Goal: Information Seeking & Learning: Learn about a topic

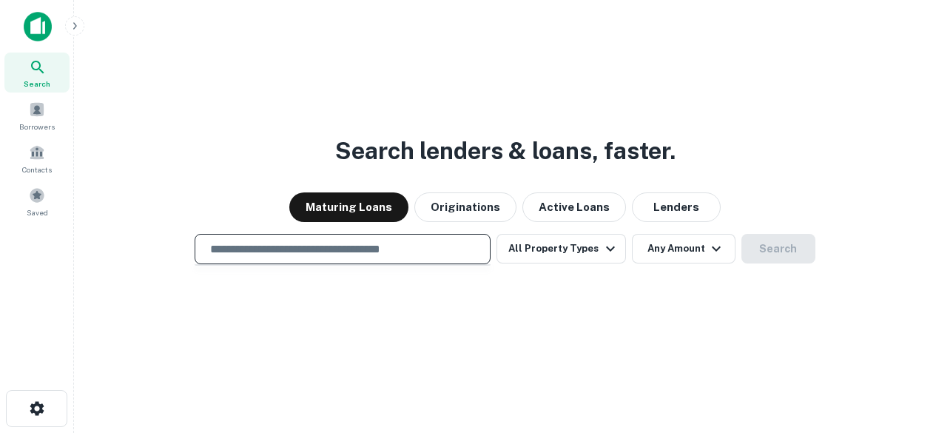
click at [376, 241] on input "text" at bounding box center [342, 248] width 283 height 17
type input "*"
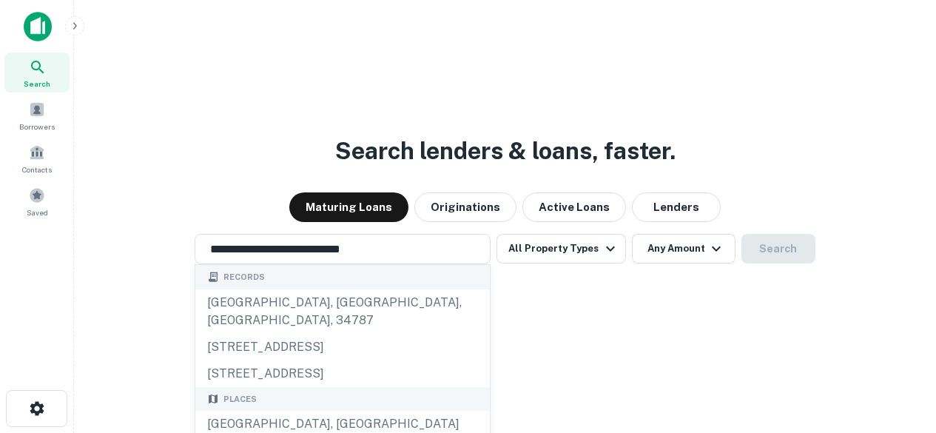
click at [762, 240] on div "**********" at bounding box center [505, 249] width 838 height 30
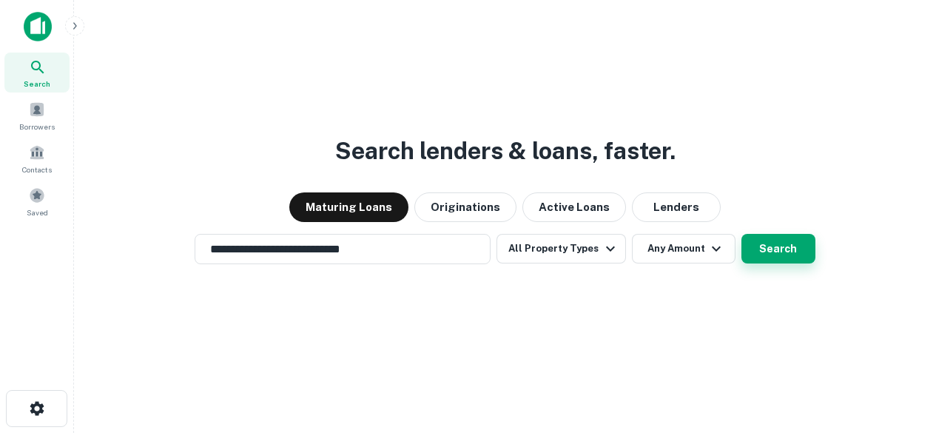
click at [762, 240] on button "Search" at bounding box center [778, 249] width 74 height 30
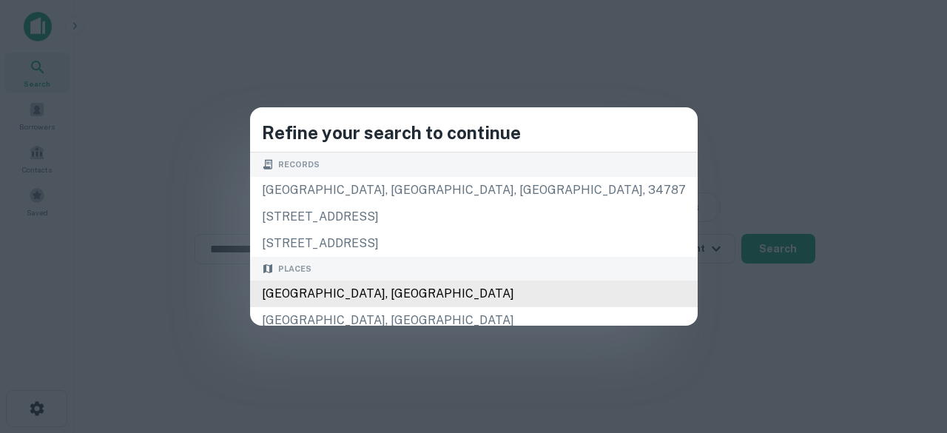
type input "**********"
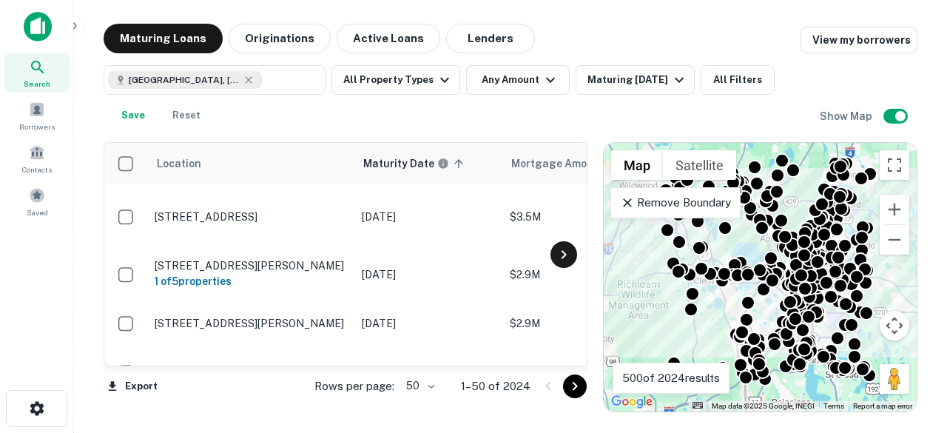
click at [571, 252] on icon at bounding box center [564, 255] width 18 height 18
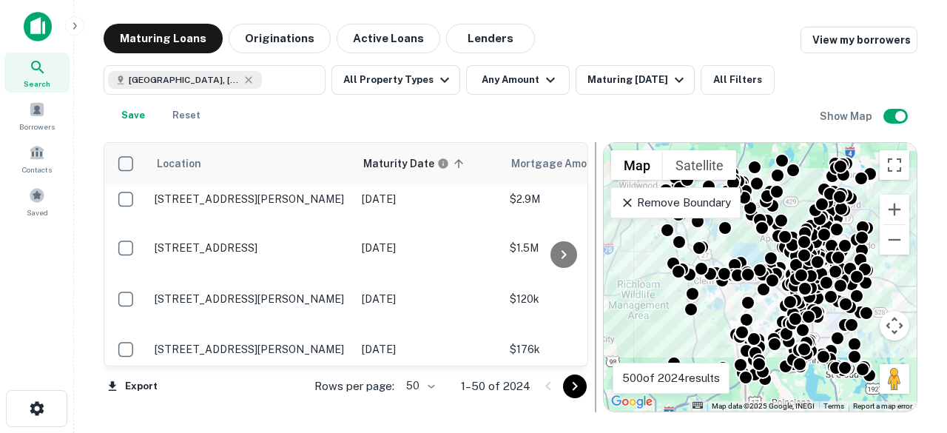
scroll to position [295, 0]
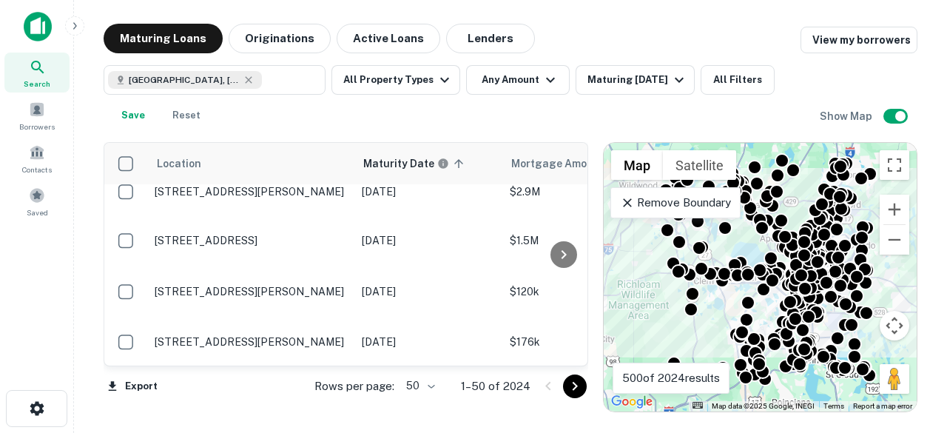
click at [620, 329] on div "To activate drag with keyboard, press Alt + Enter. Once in keyboard drag state,…" at bounding box center [760, 277] width 313 height 269
click at [631, 323] on div "To activate drag with keyboard, press Alt + Enter. Once in keyboard drag state,…" at bounding box center [760, 277] width 313 height 269
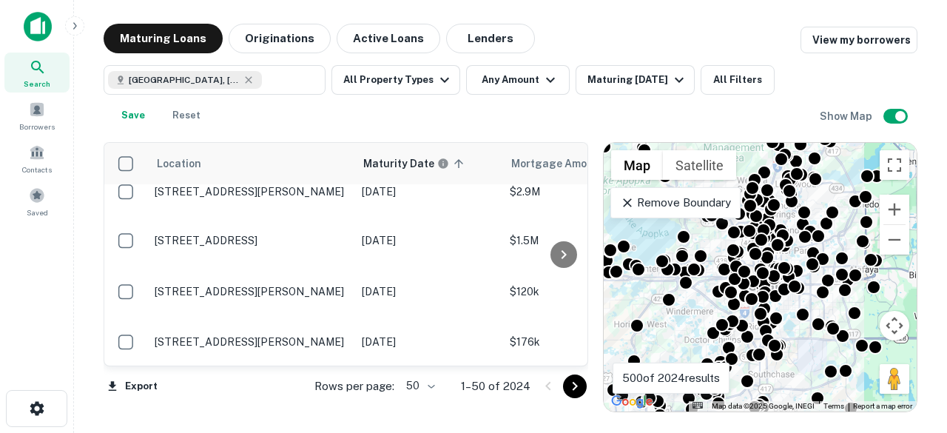
drag, startPoint x: 806, startPoint y: 320, endPoint x: 579, endPoint y: 354, distance: 229.7
click at [570, 363] on div "Location Maturity Date sorted ascending Mortgage Amount Borrower Lender Purpose…" at bounding box center [511, 271] width 814 height 282
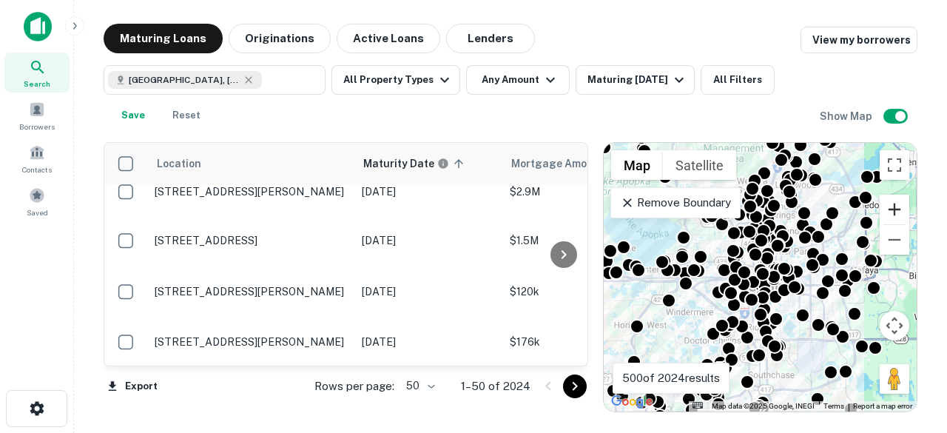
click at [889, 218] on button "Zoom in" at bounding box center [895, 210] width 30 height 30
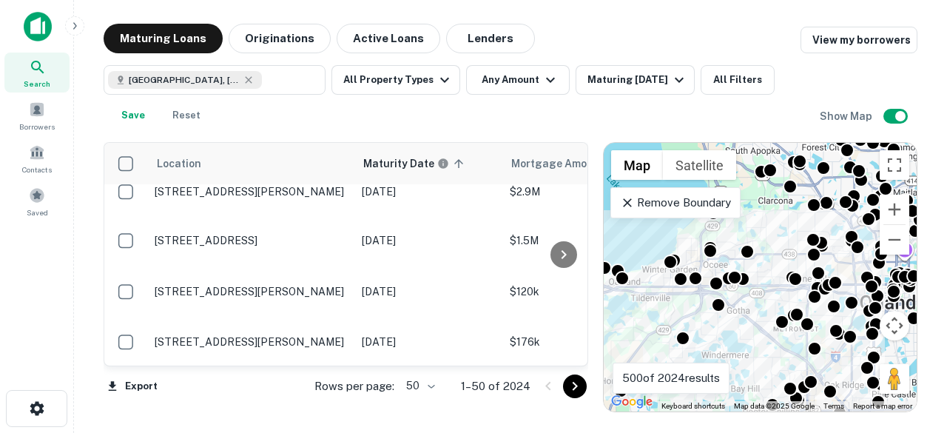
drag, startPoint x: 645, startPoint y: 332, endPoint x: 766, endPoint y: 332, distance: 120.6
click at [764, 339] on div "To activate drag with keyboard, press Alt + Enter. Once in keyboard drag state,…" at bounding box center [760, 277] width 313 height 269
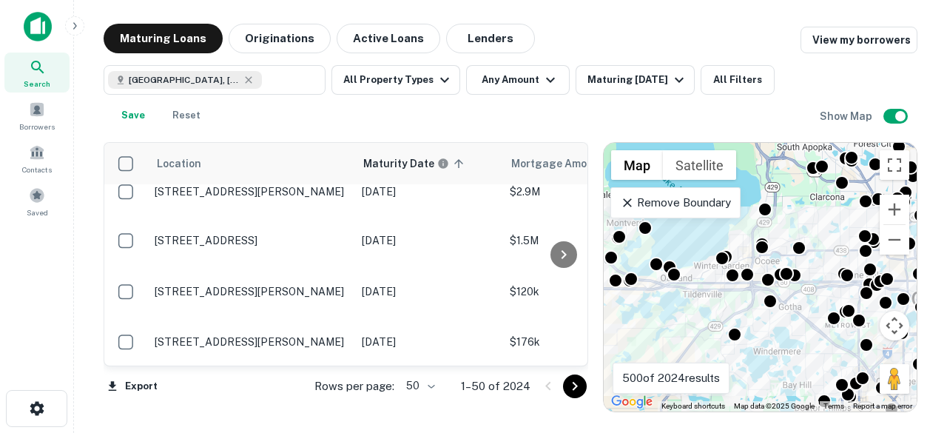
drag, startPoint x: 750, startPoint y: 333, endPoint x: 819, endPoint y: 292, distance: 79.9
click at [809, 326] on div "To activate drag with keyboard, press Alt + Enter. Once in keyboard drag state,…" at bounding box center [760, 277] width 313 height 269
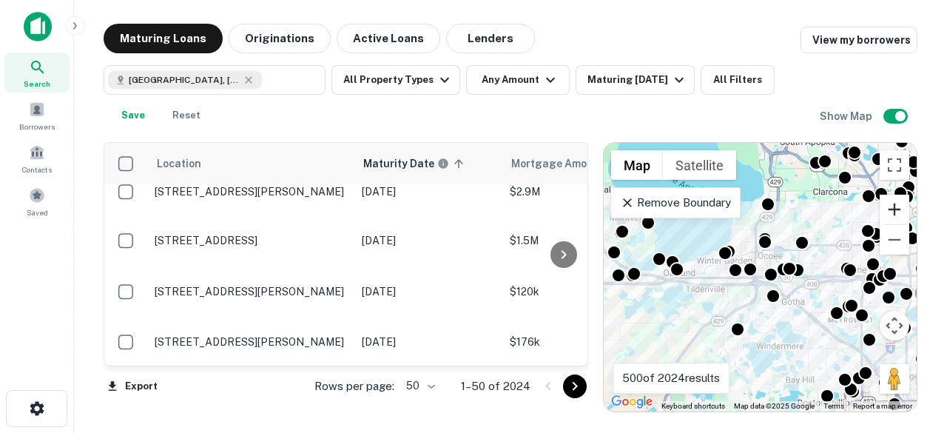
click at [903, 206] on button "Zoom in" at bounding box center [895, 210] width 30 height 30
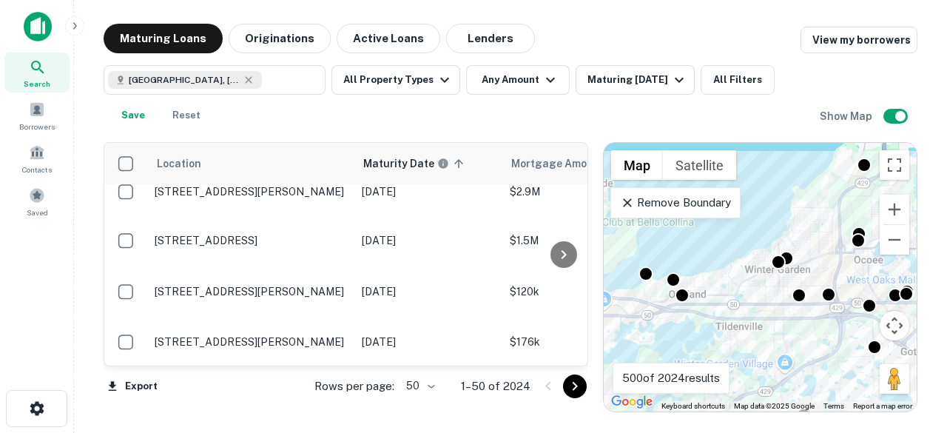
drag, startPoint x: 759, startPoint y: 306, endPoint x: 852, endPoint y: 331, distance: 96.4
click at [852, 331] on div "To activate drag with keyboard, press Alt + Enter. Once in keyboard drag state,…" at bounding box center [760, 277] width 313 height 269
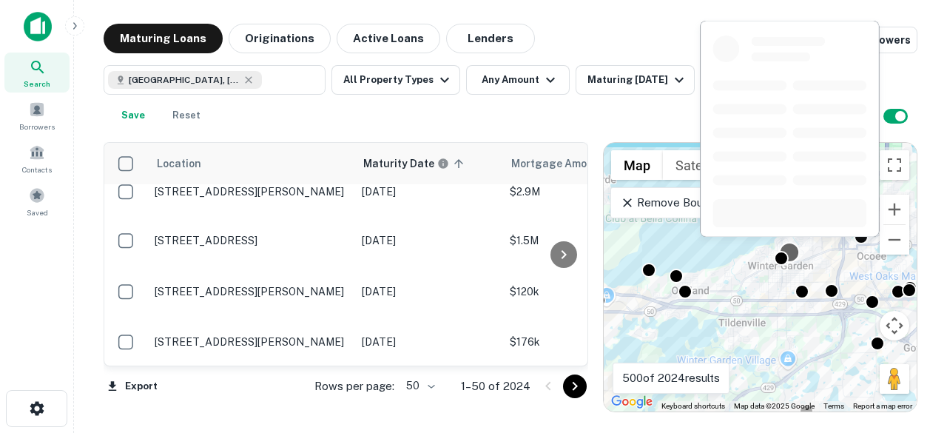
click at [790, 252] on div at bounding box center [789, 251] width 21 height 21
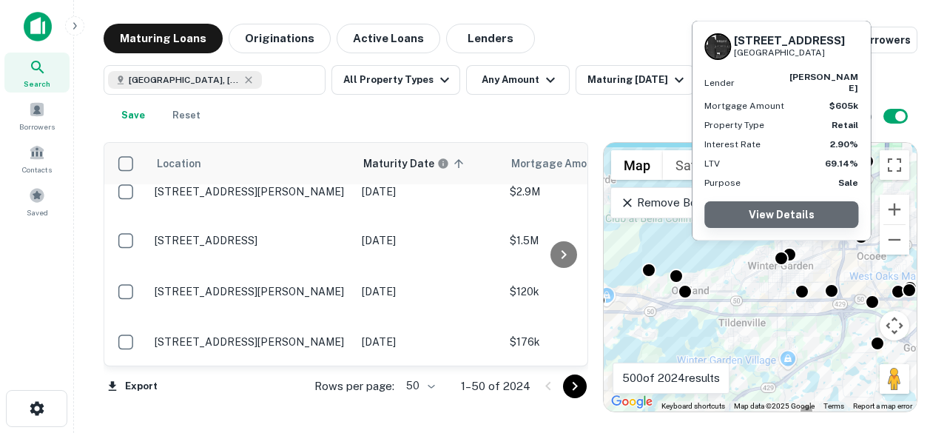
click at [796, 216] on link "View Details" at bounding box center [781, 214] width 154 height 27
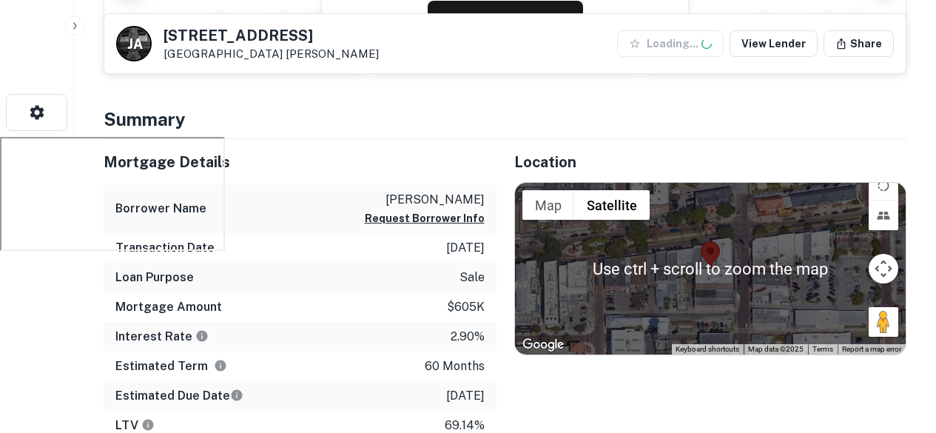
scroll to position [370, 0]
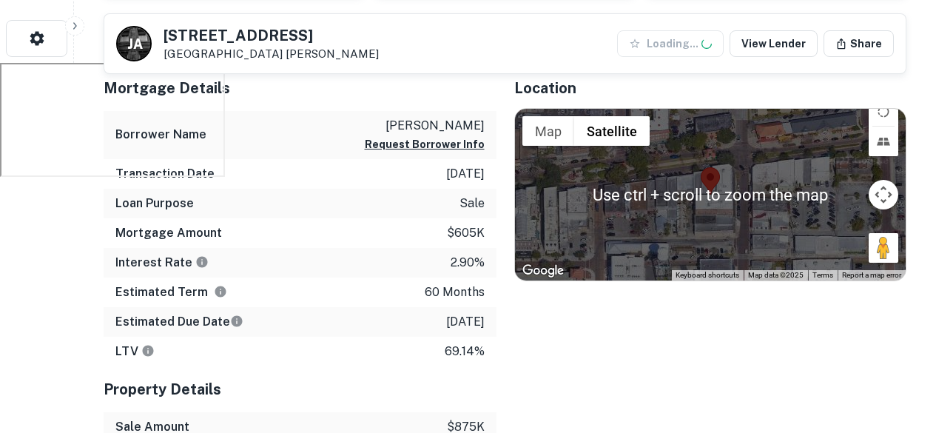
click at [690, 175] on div at bounding box center [710, 195] width 391 height 172
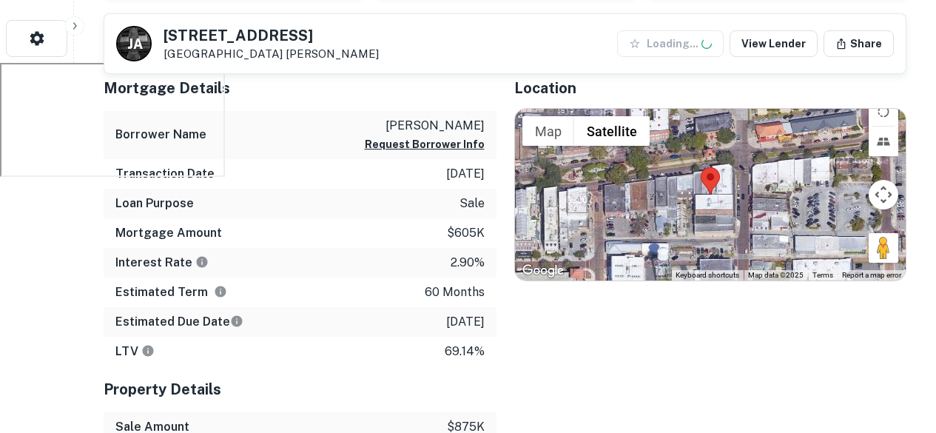
click at [701, 167] on area at bounding box center [701, 167] width 0 height 0
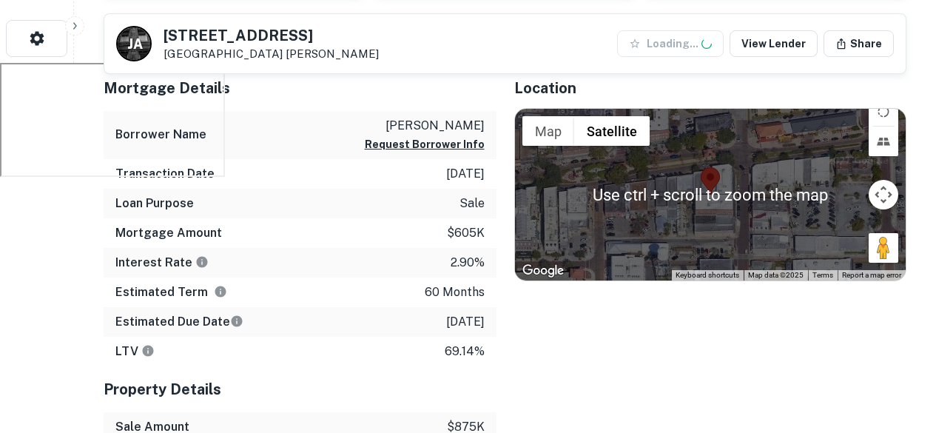
scroll to position [296, 0]
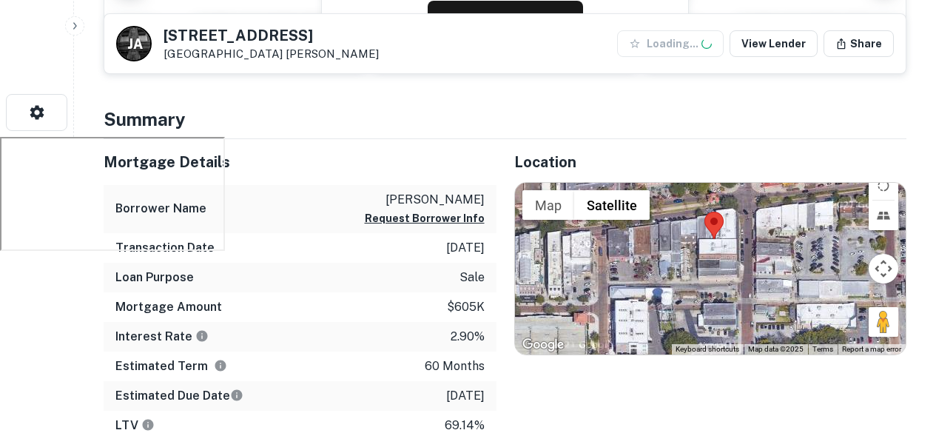
drag, startPoint x: 784, startPoint y: 235, endPoint x: 785, endPoint y: 204, distance: 30.3
click at [785, 204] on div at bounding box center [710, 269] width 391 height 172
click at [632, 202] on button "Satellite" at bounding box center [611, 205] width 75 height 30
click at [886, 254] on gmp-internal-camera-control at bounding box center [884, 269] width 30 height 30
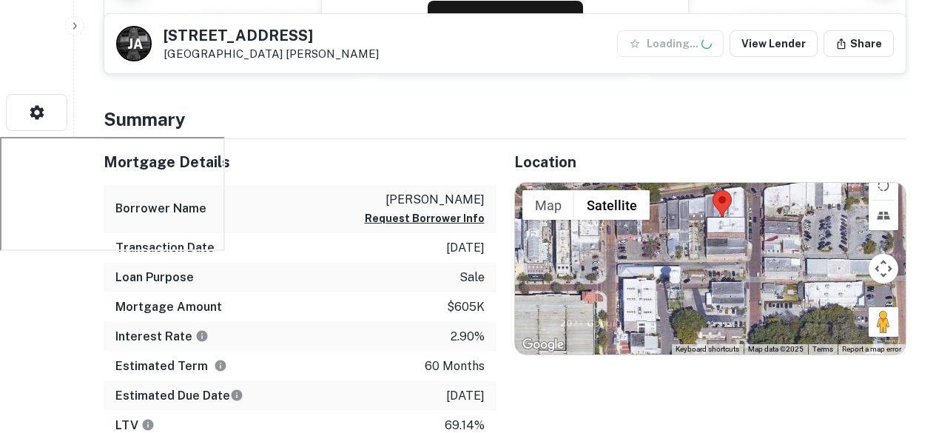
drag, startPoint x: 705, startPoint y: 277, endPoint x: 715, endPoint y: 255, distance: 24.5
click at [715, 255] on div at bounding box center [710, 269] width 391 height 172
click at [713, 190] on area at bounding box center [713, 190] width 0 height 0
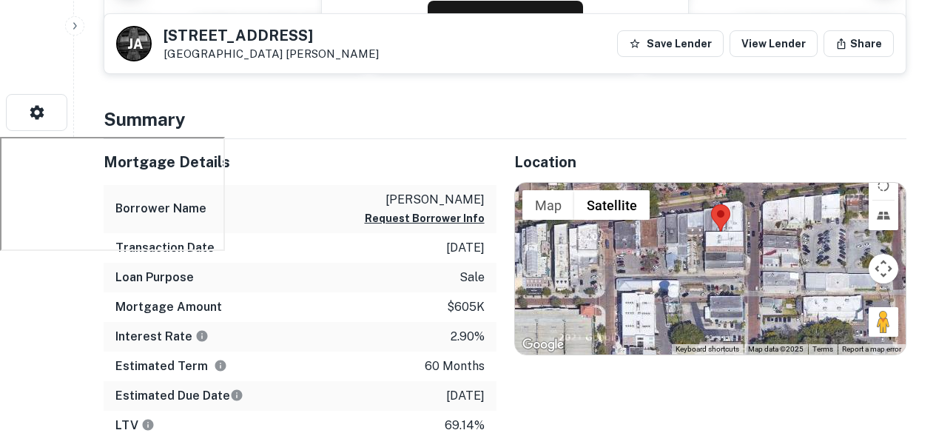
drag, startPoint x: 725, startPoint y: 206, endPoint x: 724, endPoint y: 218, distance: 11.9
click at [711, 204] on area at bounding box center [711, 204] width 0 height 0
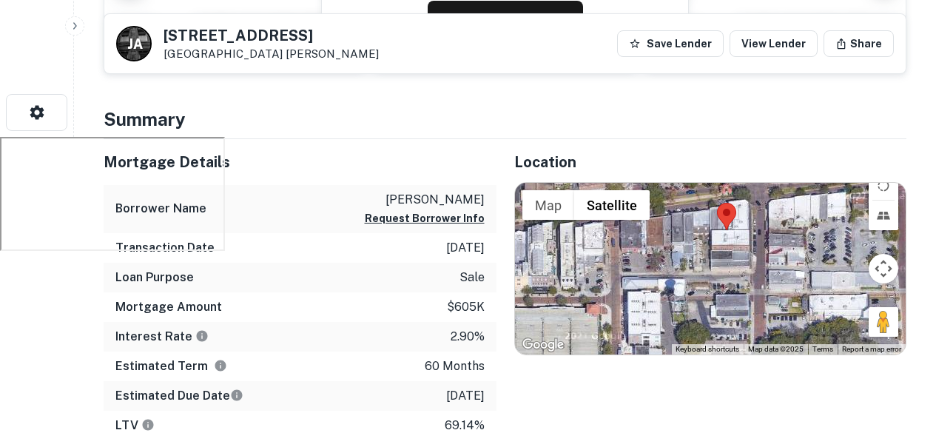
click at [863, 232] on div at bounding box center [710, 269] width 391 height 172
click at [545, 218] on button "Map" at bounding box center [548, 205] width 52 height 30
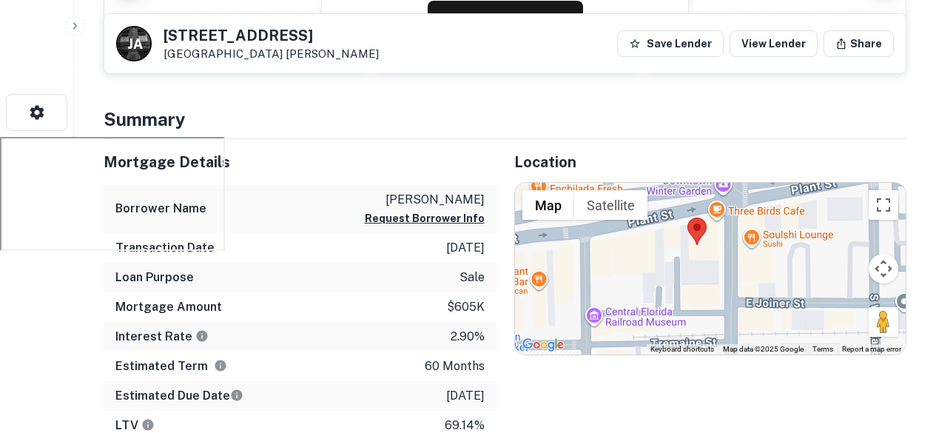
drag, startPoint x: 703, startPoint y: 249, endPoint x: 668, endPoint y: 283, distance: 49.2
click at [668, 283] on div at bounding box center [710, 269] width 391 height 172
click at [687, 218] on area at bounding box center [687, 218] width 0 height 0
click at [615, 218] on button "Satellite" at bounding box center [610, 205] width 73 height 30
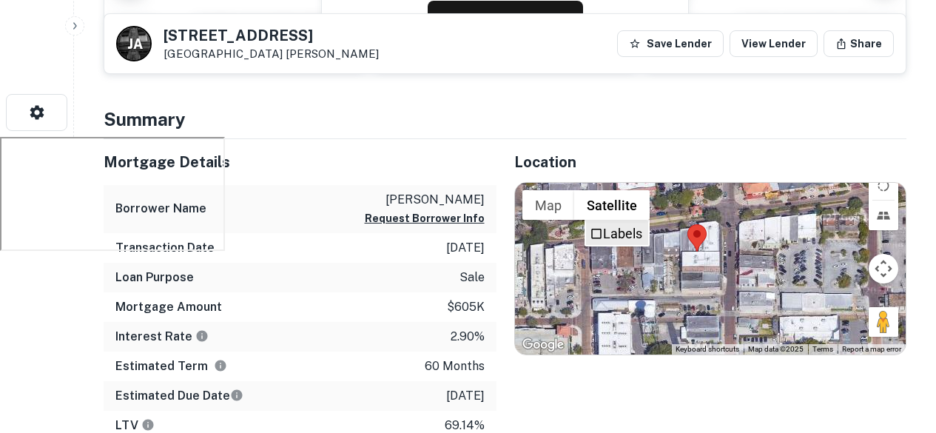
click at [616, 235] on label "Labels" at bounding box center [622, 234] width 39 height 16
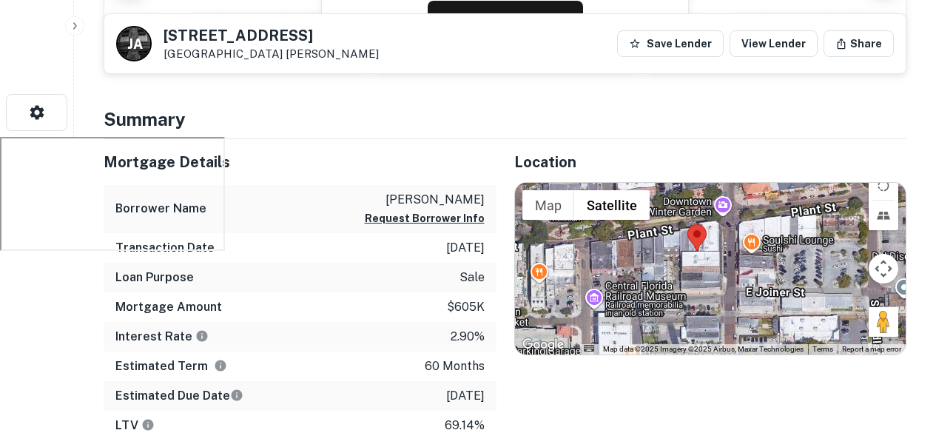
click at [687, 224] on area at bounding box center [687, 224] width 0 height 0
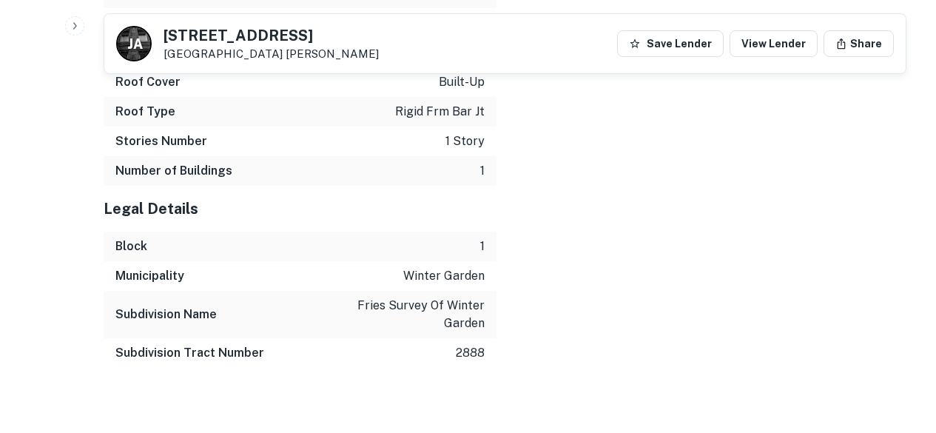
scroll to position [2626, 0]
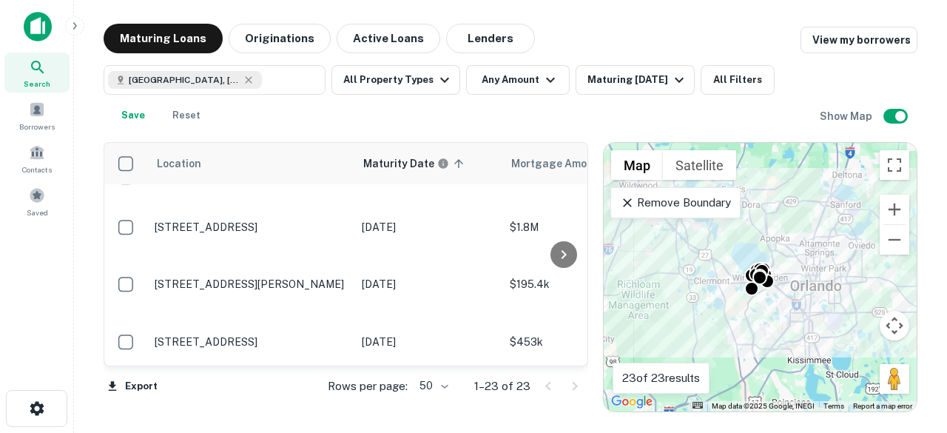
click at [724, 283] on div "To activate drag with keyboard, press Alt + Enter. Once in keyboard drag state,…" at bounding box center [760, 277] width 313 height 269
click at [895, 212] on button "Zoom in" at bounding box center [895, 210] width 30 height 30
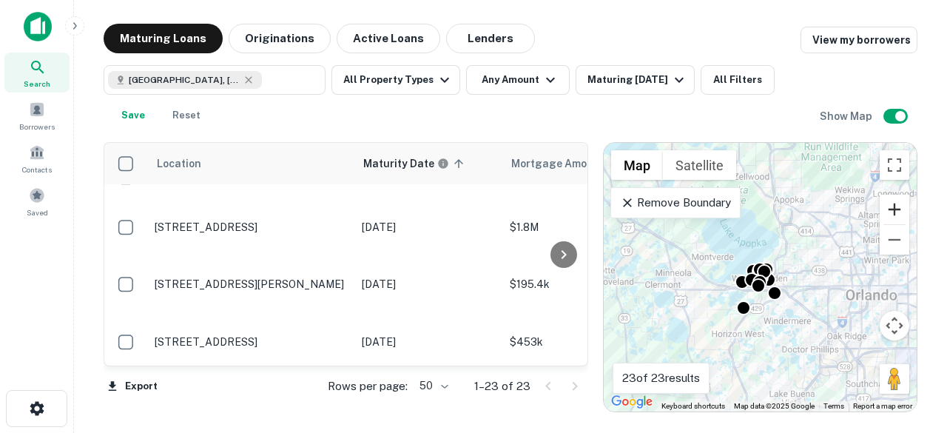
click at [895, 212] on button "Zoom in" at bounding box center [895, 210] width 30 height 30
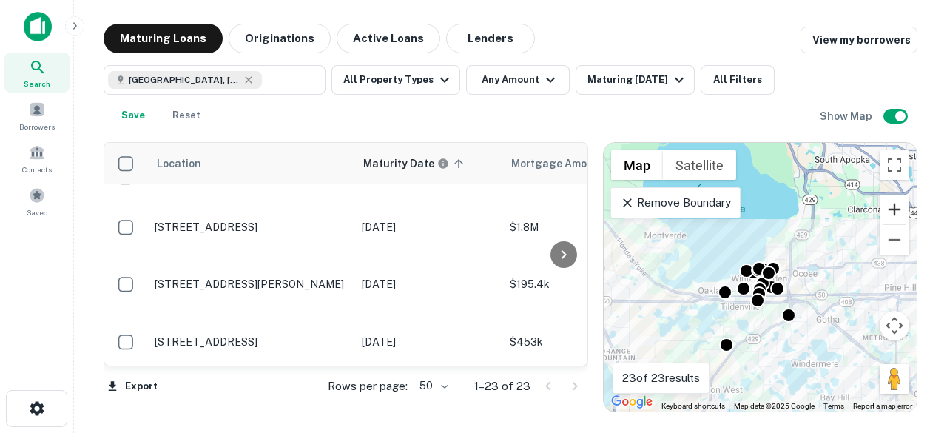
click at [895, 212] on button "Zoom in" at bounding box center [895, 210] width 30 height 30
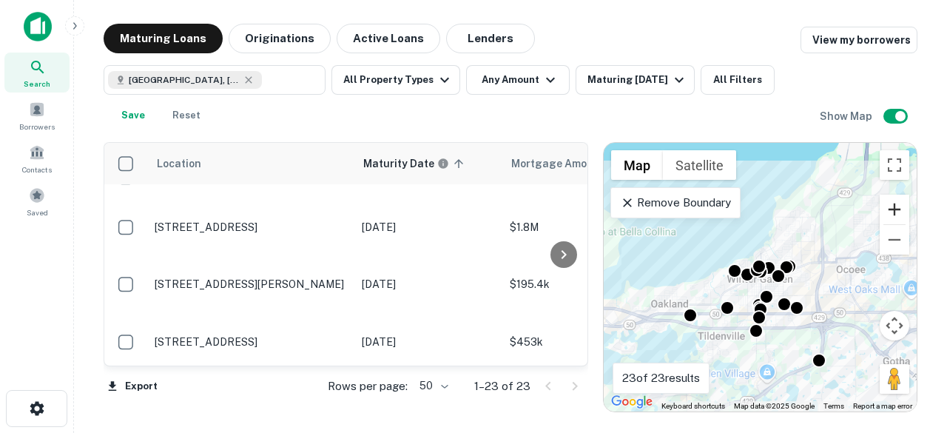
click at [895, 212] on button "Zoom in" at bounding box center [895, 210] width 30 height 30
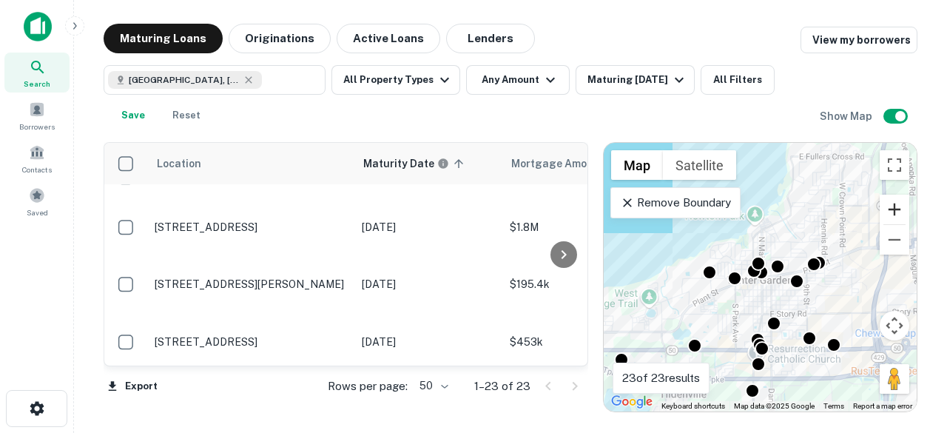
click at [895, 212] on button "Zoom in" at bounding box center [895, 210] width 30 height 30
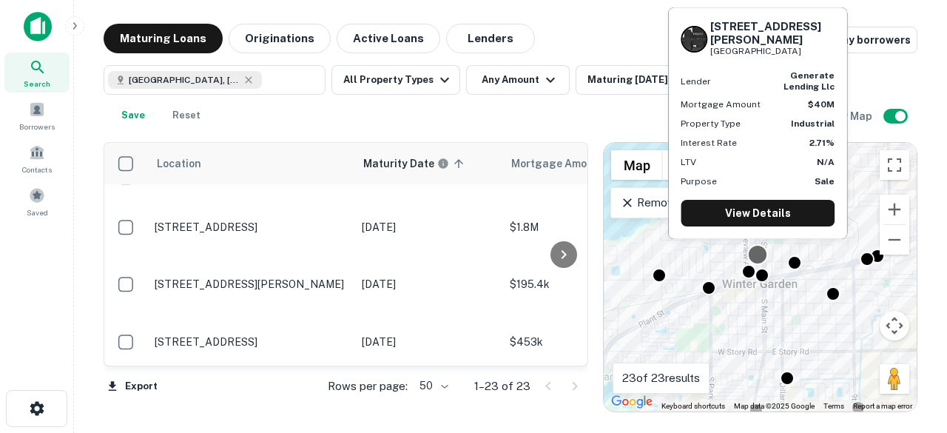
click at [760, 251] on div at bounding box center [757, 253] width 21 height 21
click at [741, 203] on link "View Details" at bounding box center [758, 213] width 154 height 27
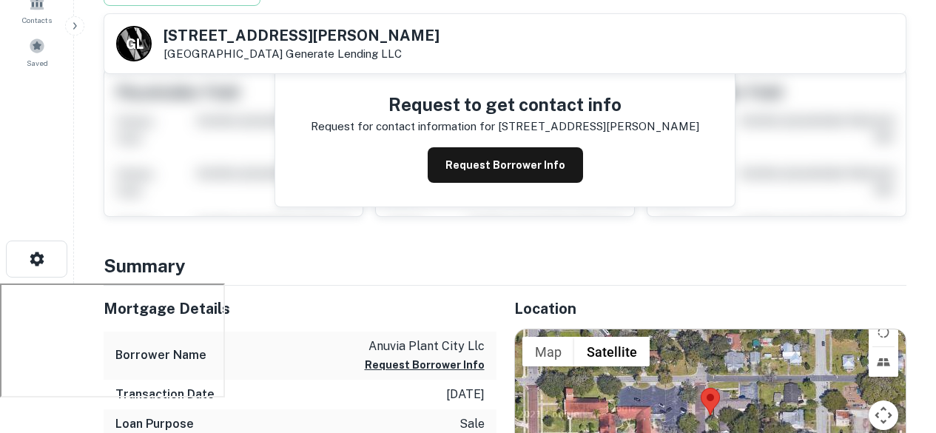
scroll to position [370, 0]
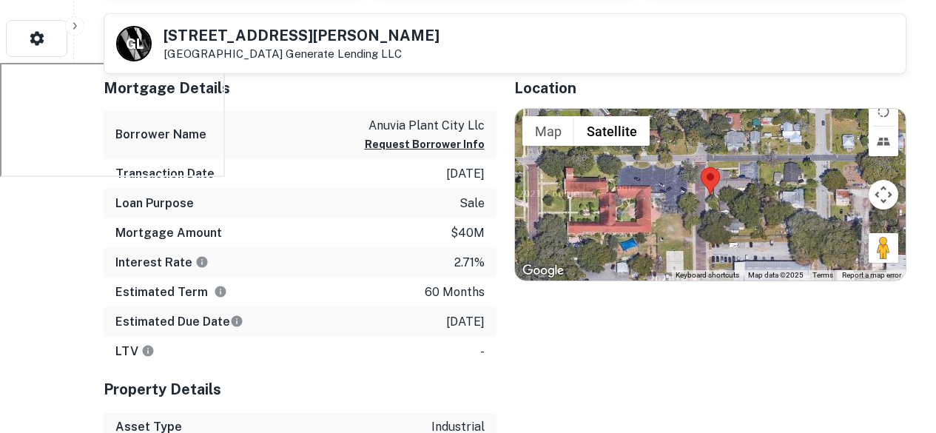
click at [701, 167] on area at bounding box center [701, 167] width 0 height 0
click at [539, 141] on button "Map" at bounding box center [548, 131] width 52 height 30
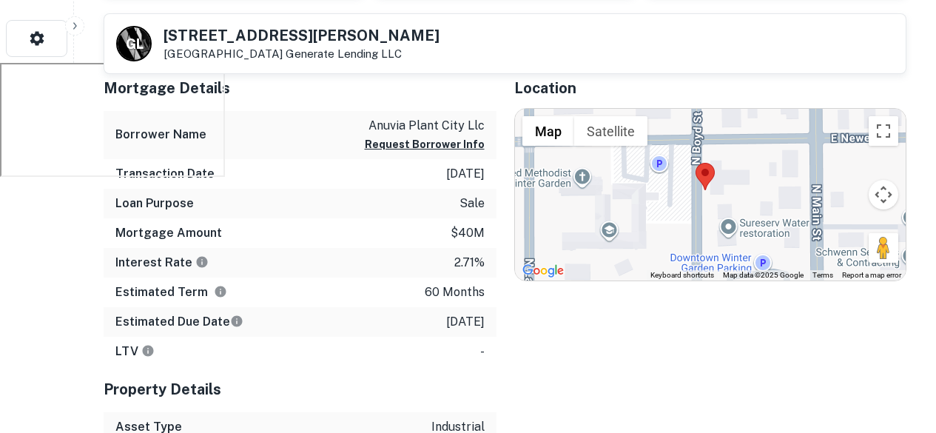
drag, startPoint x: 712, startPoint y: 235, endPoint x: 705, endPoint y: 226, distance: 10.5
click at [705, 226] on div at bounding box center [710, 195] width 391 height 172
click at [609, 131] on button "Satellite" at bounding box center [610, 131] width 73 height 30
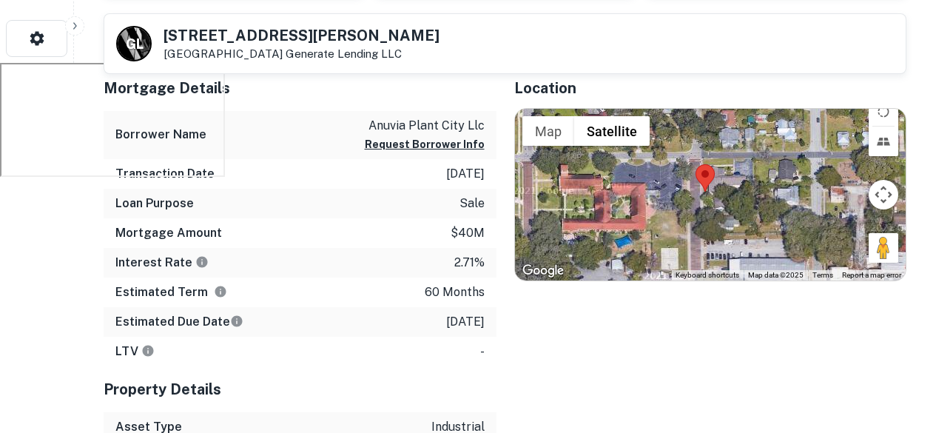
click at [883, 196] on button "Map camera controls" at bounding box center [884, 195] width 30 height 30
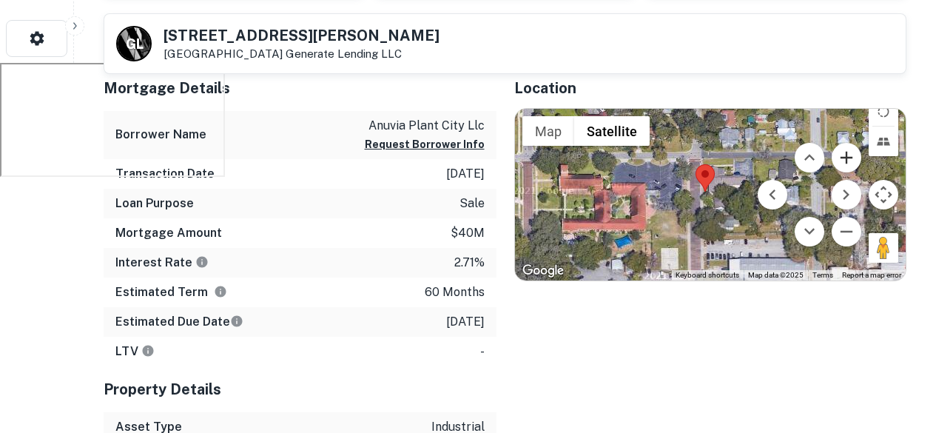
click at [846, 149] on button "Zoom in" at bounding box center [847, 158] width 30 height 30
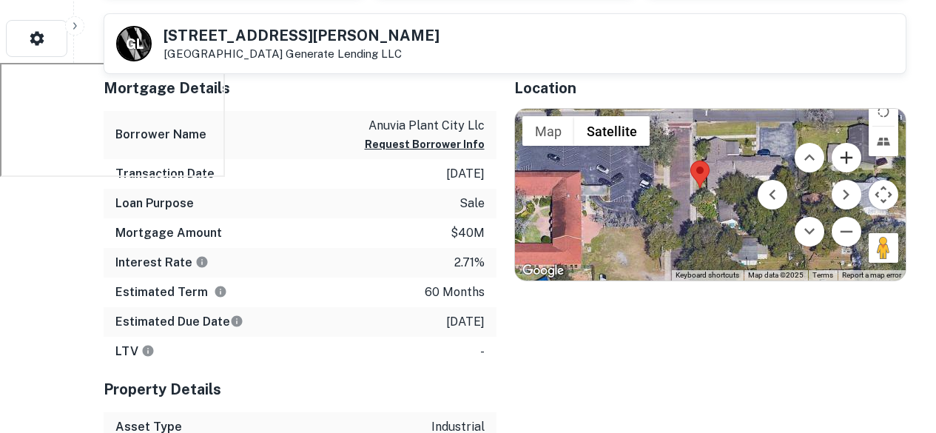
click at [845, 149] on button "Zoom in" at bounding box center [847, 158] width 30 height 30
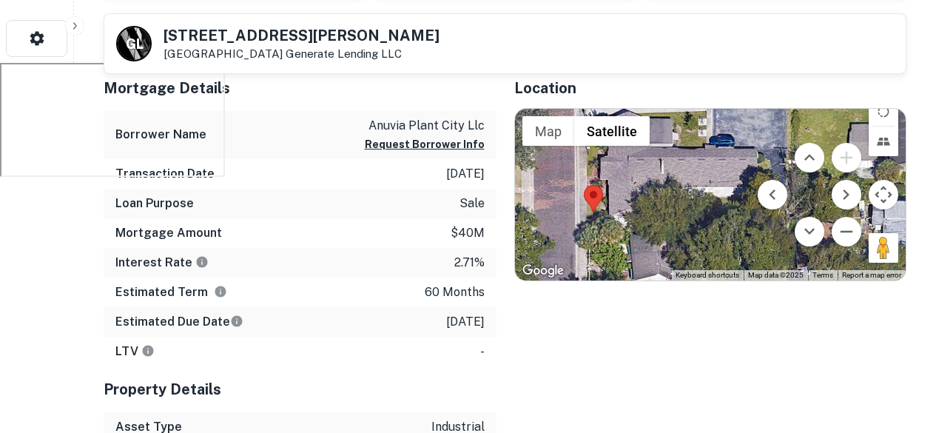
drag, startPoint x: 678, startPoint y: 219, endPoint x: 581, endPoint y: 251, distance: 102.0
click at [581, 251] on div at bounding box center [710, 195] width 391 height 172
click at [812, 232] on button "Move down" at bounding box center [810, 232] width 30 height 30
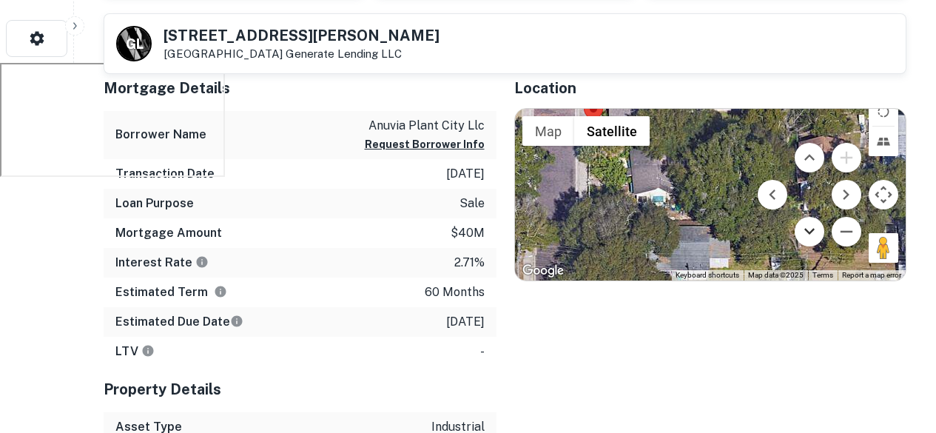
click at [801, 229] on button "Move down" at bounding box center [810, 232] width 30 height 30
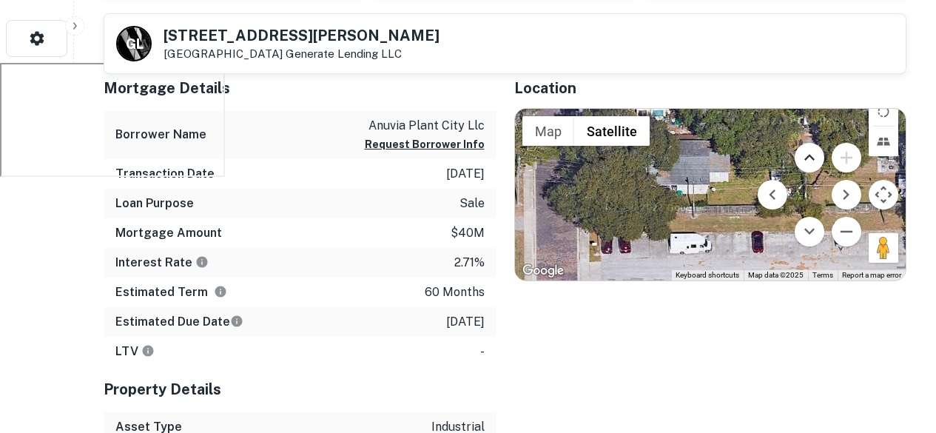
click at [803, 158] on button "Move up" at bounding box center [810, 158] width 30 height 30
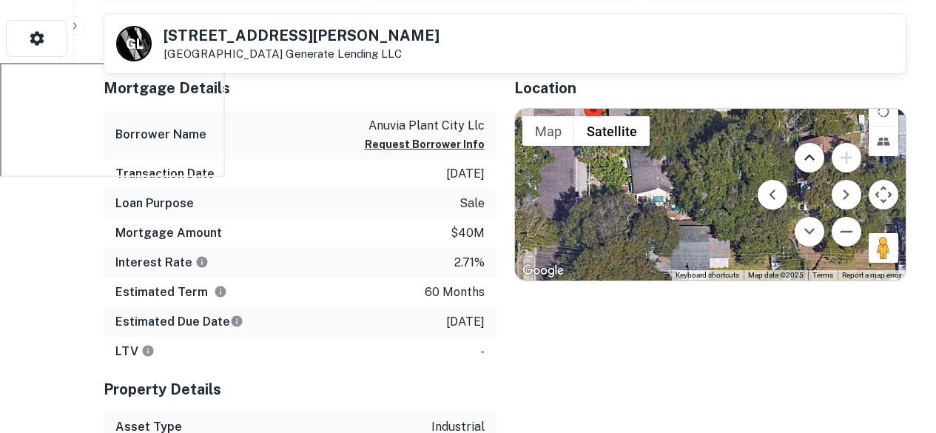
click at [803, 158] on button "Move up" at bounding box center [810, 158] width 30 height 30
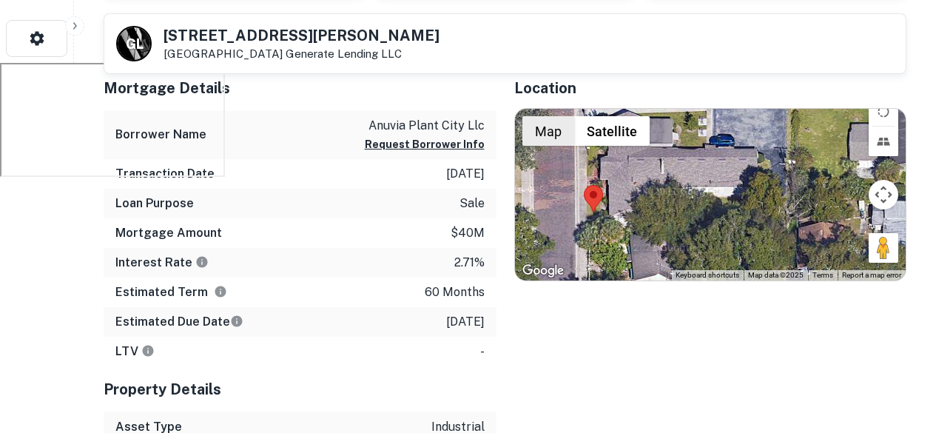
click at [558, 144] on button "Map" at bounding box center [548, 131] width 52 height 30
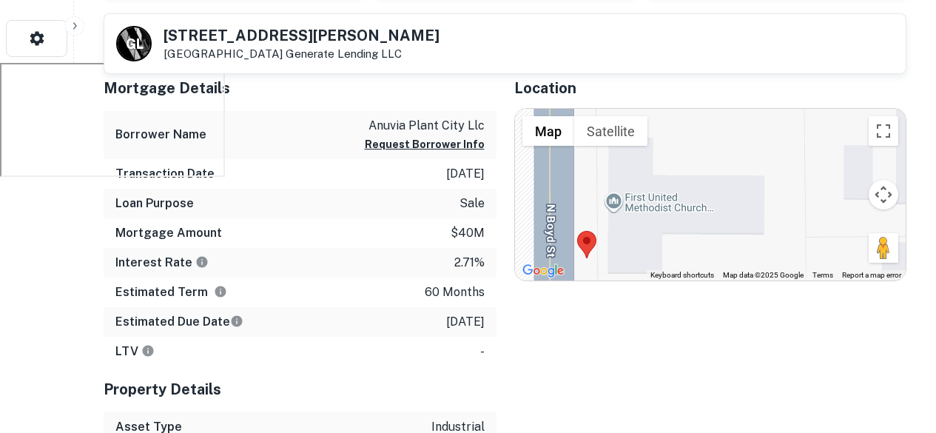
drag, startPoint x: 701, startPoint y: 196, endPoint x: 695, endPoint y: 236, distance: 40.4
click at [695, 236] on div at bounding box center [710, 195] width 391 height 172
click at [605, 149] on div at bounding box center [710, 195] width 391 height 172
click at [602, 141] on button "Satellite" at bounding box center [610, 131] width 73 height 30
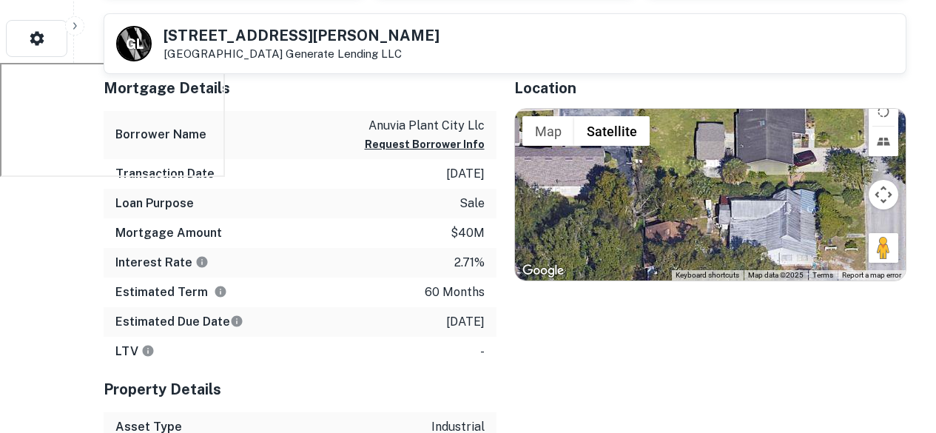
drag, startPoint x: 696, startPoint y: 211, endPoint x: 549, endPoint y: 181, distance: 150.2
click at [549, 181] on div at bounding box center [710, 195] width 391 height 172
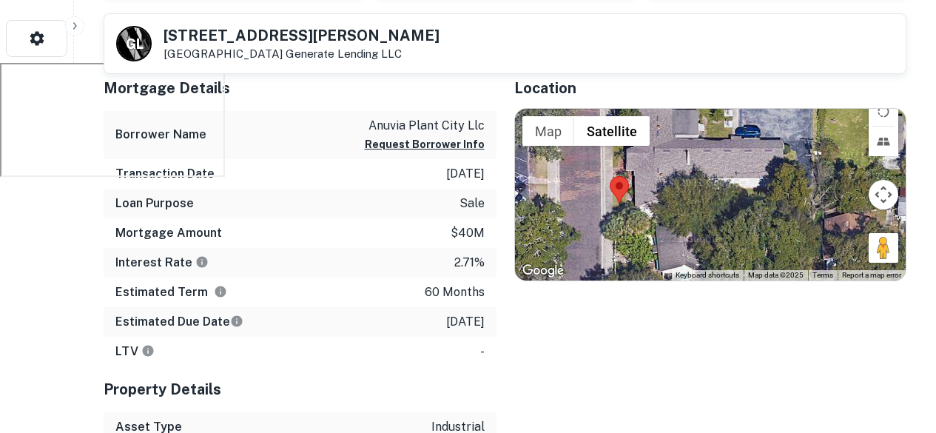
drag, startPoint x: 572, startPoint y: 342, endPoint x: 751, endPoint y: 334, distance: 179.2
click at [751, 334] on div "Location ← Move left → Move right ↑ Move up ↓ Move down + Zoom in - Zoom out Ho…" at bounding box center [701, 312] width 411 height 495
click at [883, 202] on button "Map camera controls" at bounding box center [884, 195] width 30 height 30
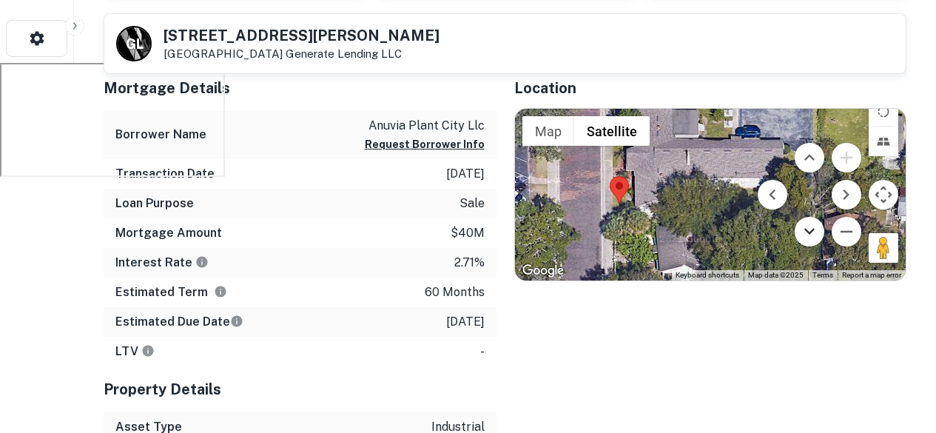
click at [808, 240] on button "Move down" at bounding box center [810, 232] width 30 height 30
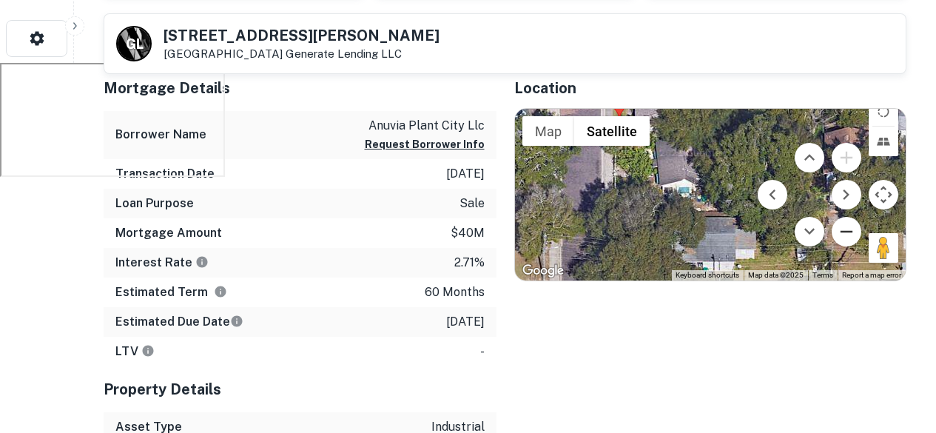
click at [844, 224] on button "Zoom out" at bounding box center [847, 232] width 30 height 30
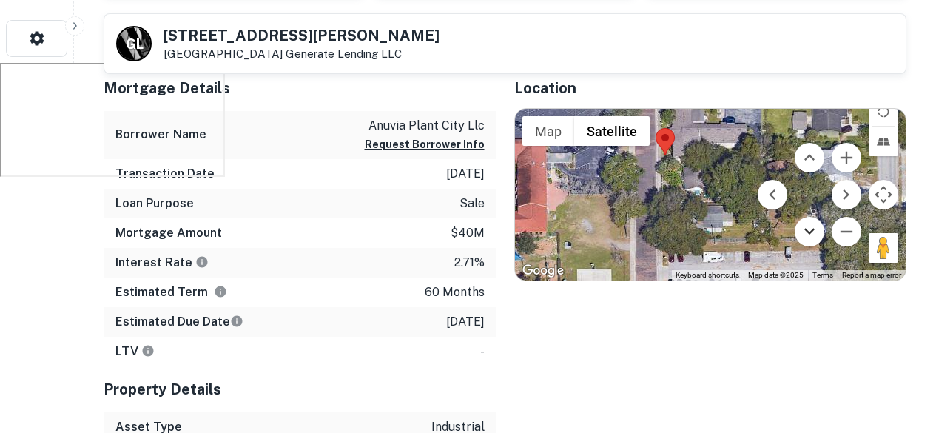
click at [810, 230] on button "Move down" at bounding box center [810, 232] width 30 height 30
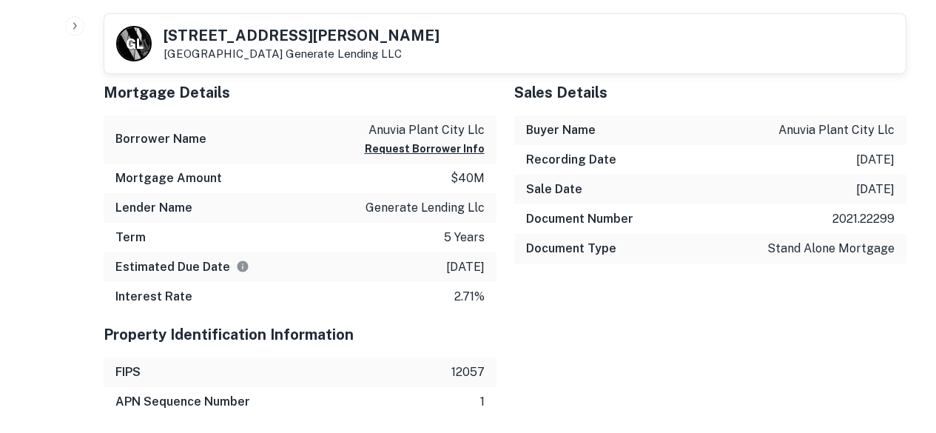
scroll to position [962, 0]
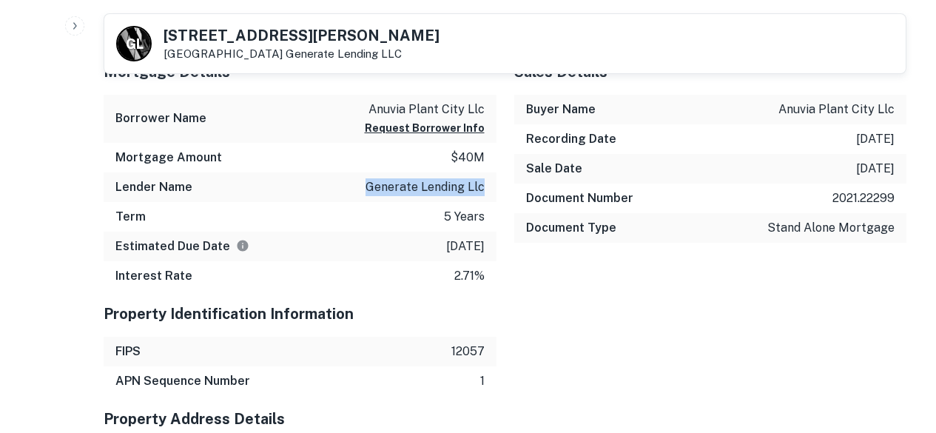
drag, startPoint x: 482, startPoint y: 186, endPoint x: 361, endPoint y: 189, distance: 121.4
click at [361, 189] on div "Lender Name generate lending llc" at bounding box center [300, 187] width 393 height 30
copy p "generate lending llc"
click at [416, 175] on div "Lender Name generate lending llc" at bounding box center [300, 187] width 393 height 30
click at [416, 189] on p "generate lending llc" at bounding box center [425, 187] width 119 height 18
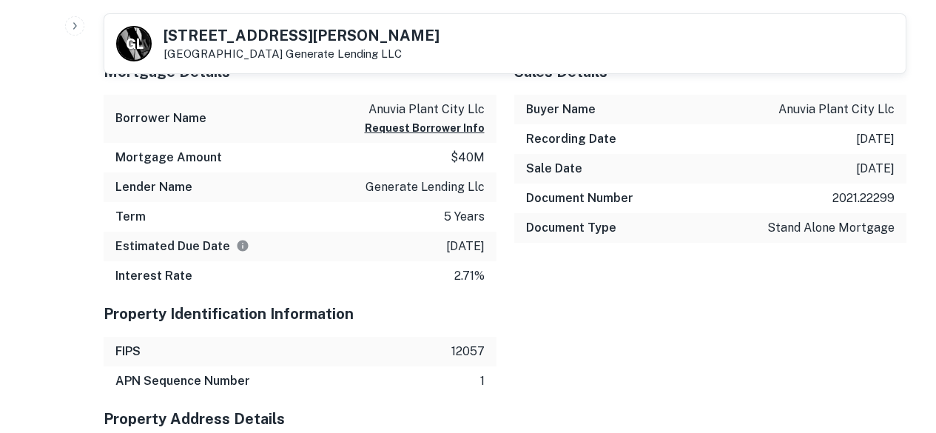
click at [431, 189] on p "generate lending llc" at bounding box center [425, 187] width 119 height 18
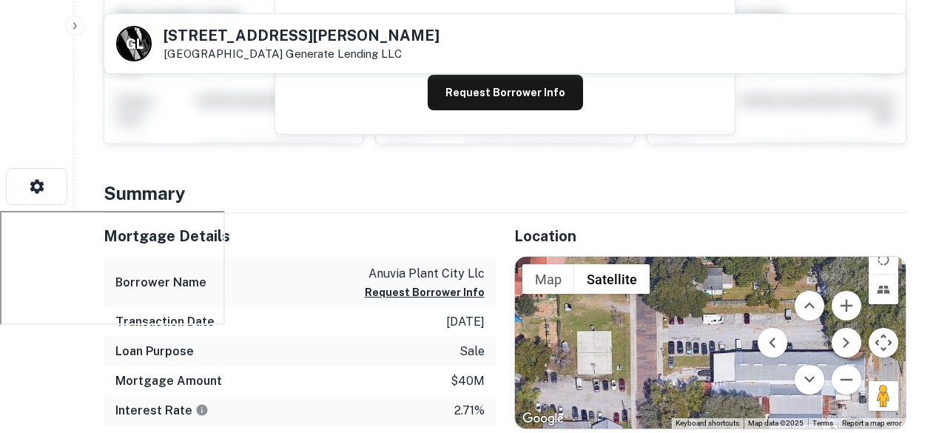
scroll to position [0, 0]
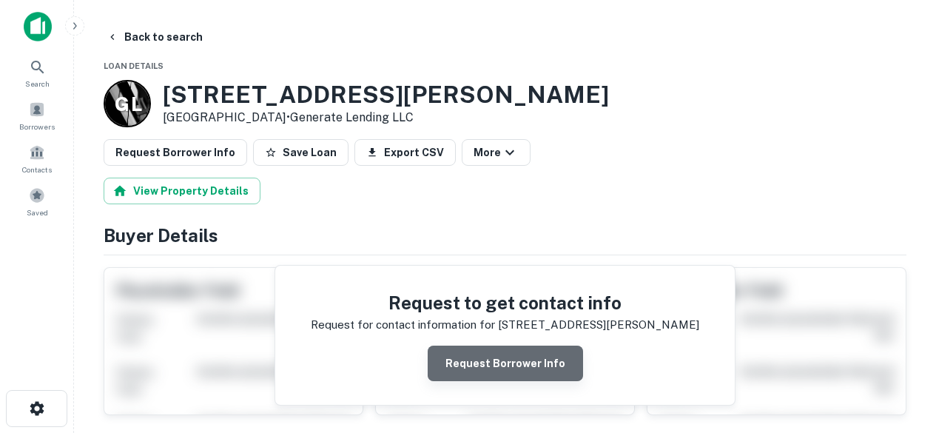
click at [530, 357] on button "Request Borrower Info" at bounding box center [505, 364] width 155 height 36
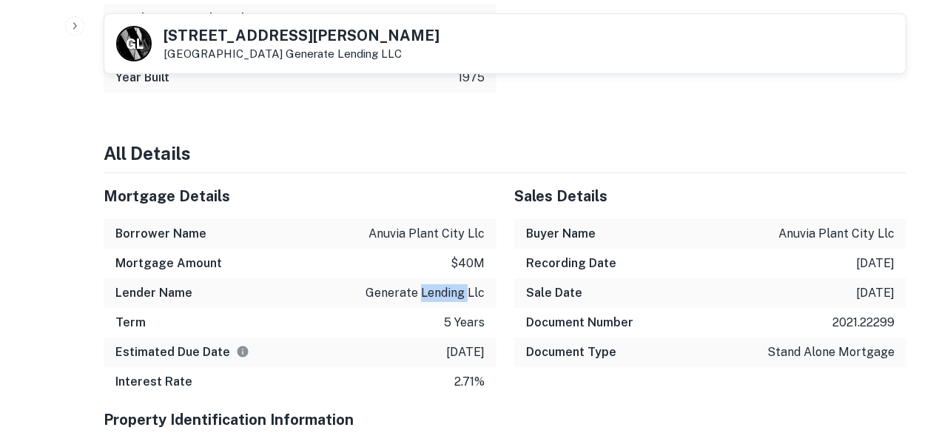
scroll to position [814, 0]
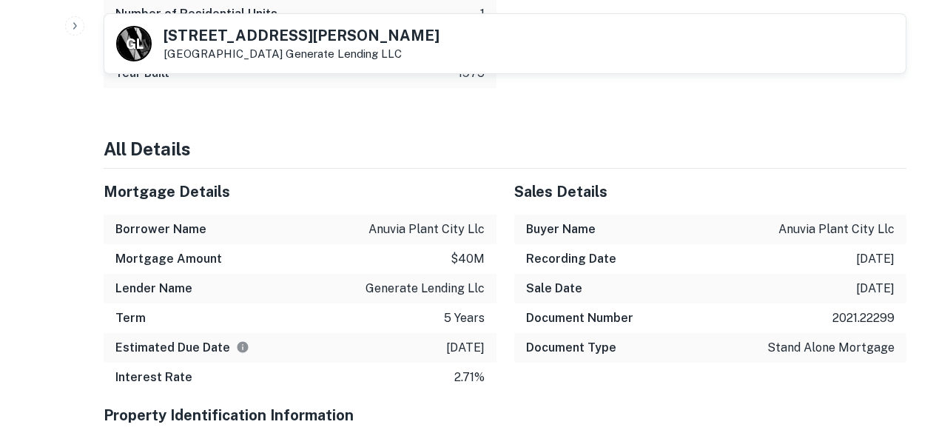
click at [391, 338] on div "Estimated Due Date 1/14/2026" at bounding box center [300, 348] width 393 height 30
click at [437, 286] on p "generate lending llc" at bounding box center [425, 289] width 119 height 18
click at [465, 296] on p "generate lending llc" at bounding box center [425, 289] width 119 height 18
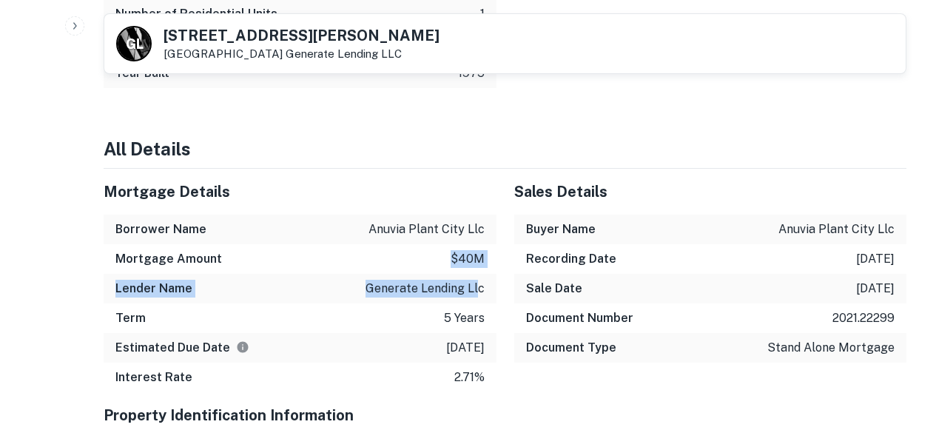
drag, startPoint x: 481, startPoint y: 282, endPoint x: 474, endPoint y: 286, distance: 8.6
click at [417, 276] on div "Lender Name generate lending llc" at bounding box center [300, 289] width 393 height 30
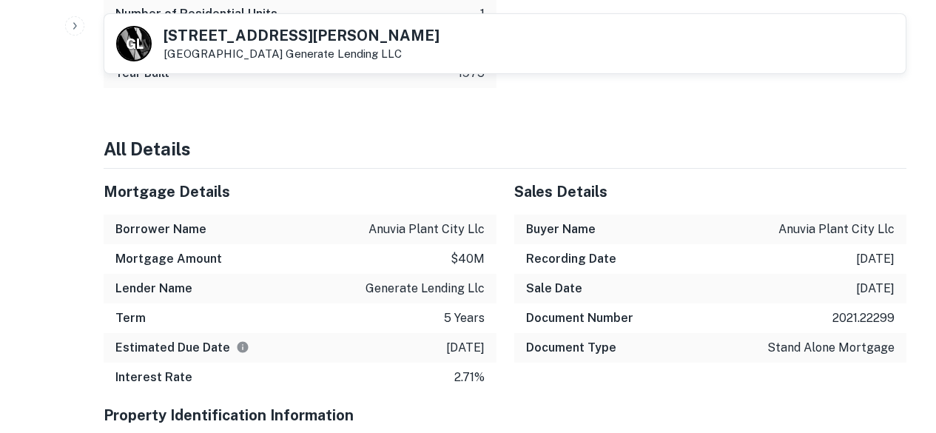
click at [489, 284] on div "Lender Name generate lending llc" at bounding box center [300, 289] width 393 height 30
drag, startPoint x: 483, startPoint y: 287, endPoint x: 360, endPoint y: 298, distance: 123.3
click at [362, 297] on div "Lender Name generate lending llc" at bounding box center [300, 289] width 393 height 30
copy p "generate lending llc"
click at [351, 304] on div "Term 5 years" at bounding box center [300, 318] width 393 height 30
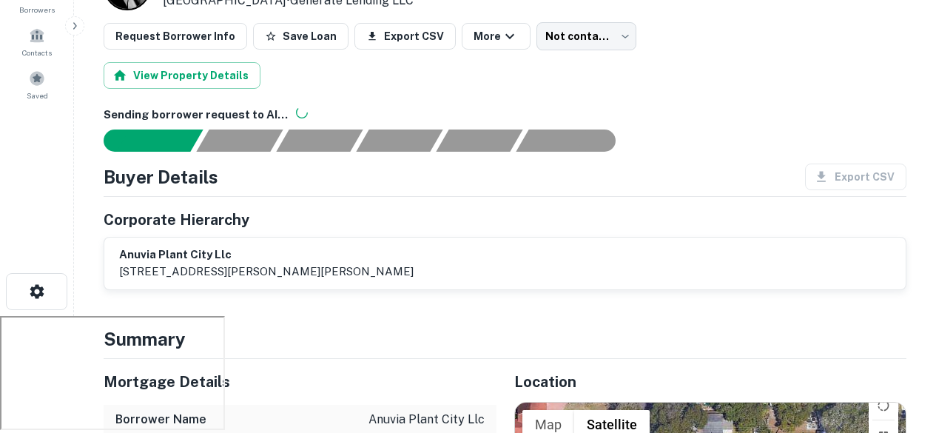
scroll to position [0, 0]
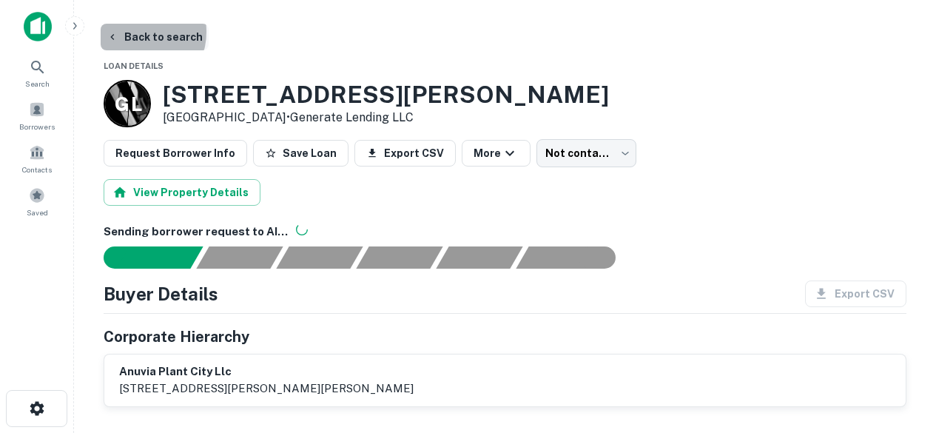
click at [135, 32] on button "Back to search" at bounding box center [155, 37] width 108 height 27
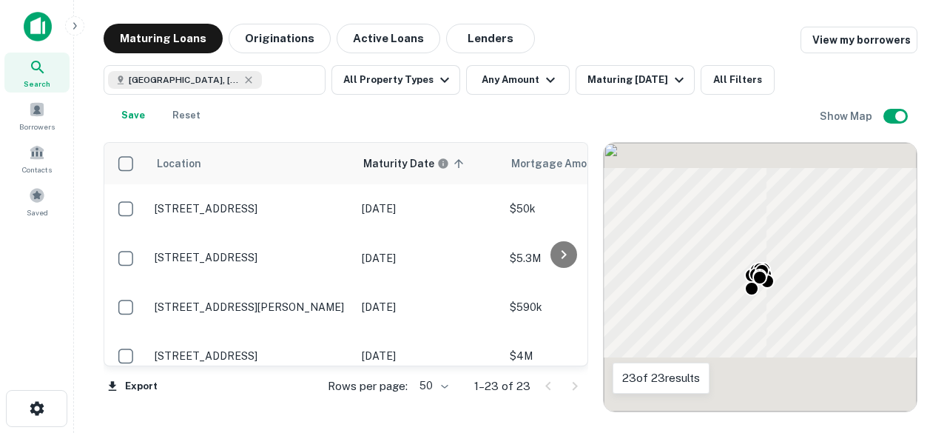
scroll to position [295, 0]
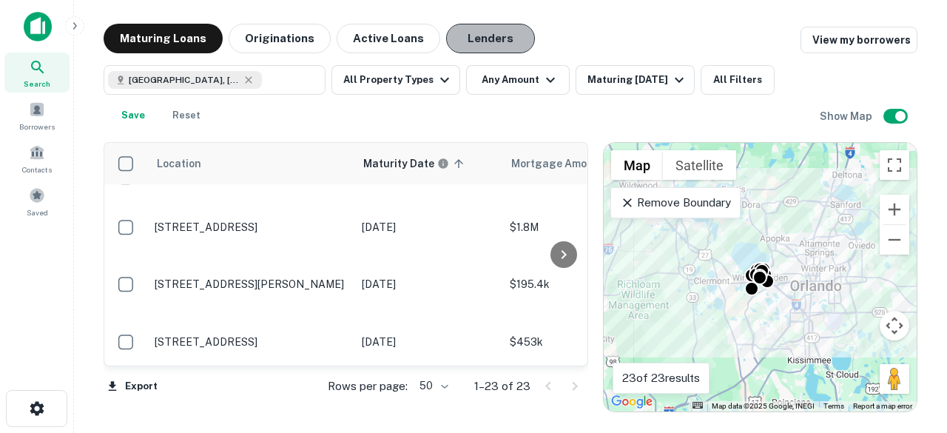
click at [478, 38] on button "Lenders" at bounding box center [490, 39] width 89 height 30
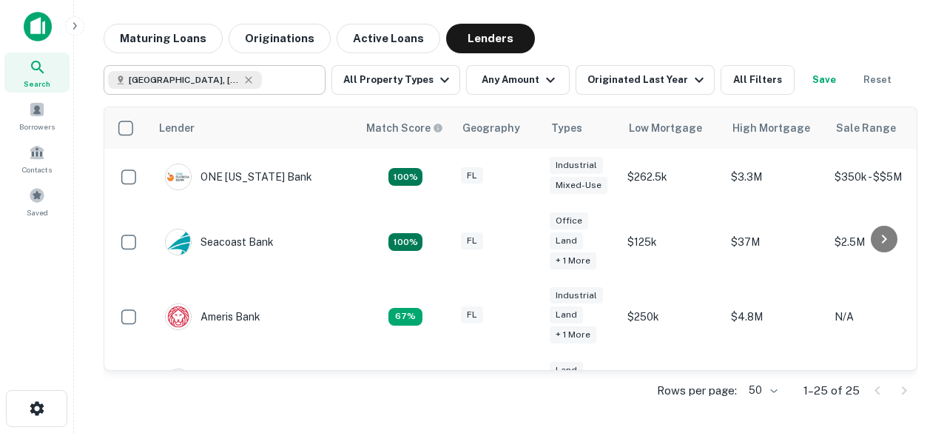
type input "**********"
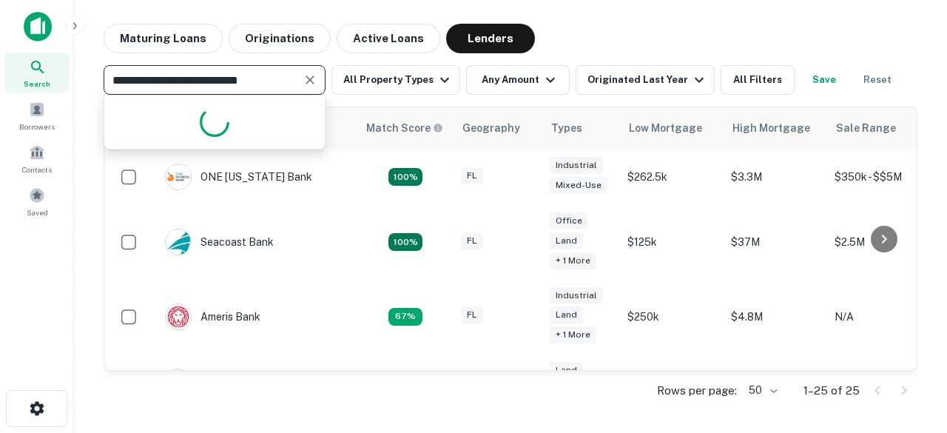
click at [274, 75] on input "**********" at bounding box center [202, 80] width 189 height 21
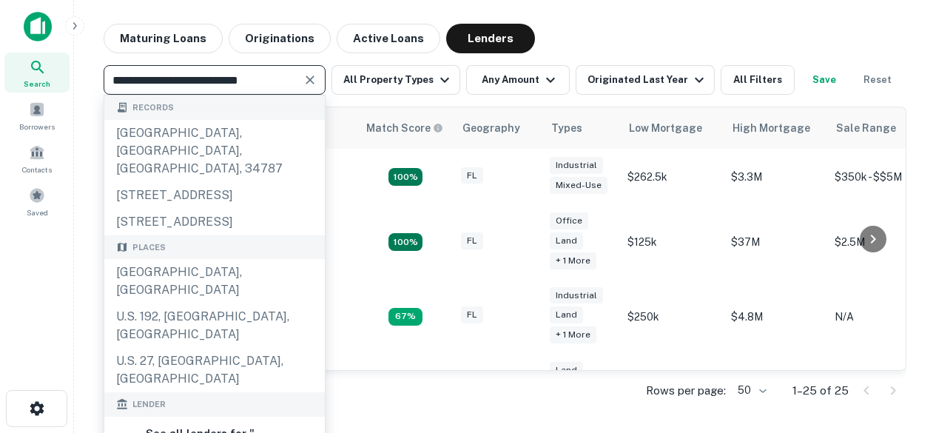
click at [297, 76] on div "**********" at bounding box center [215, 80] width 222 height 30
click at [286, 75] on input "**********" at bounding box center [202, 80] width 189 height 21
drag, startPoint x: 286, startPoint y: 75, endPoint x: 53, endPoint y: 84, distance: 234.0
click at [53, 83] on div "**********" at bounding box center [468, 216] width 936 height 433
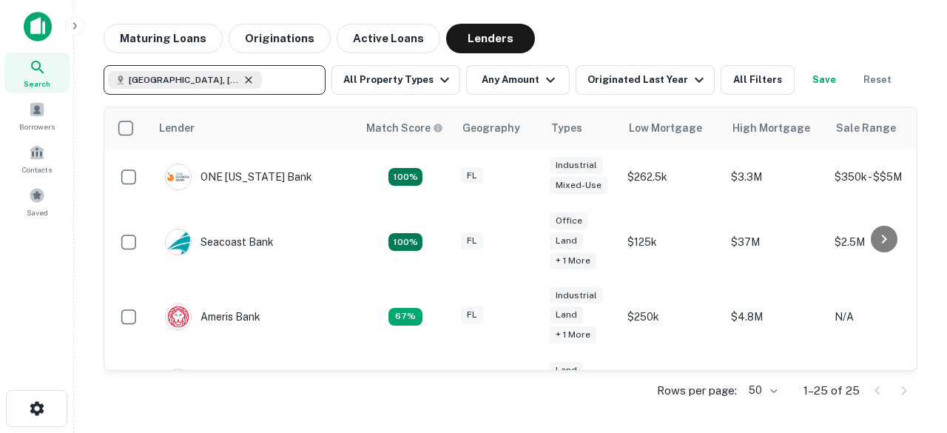
click at [250, 84] on icon at bounding box center [249, 80] width 12 height 12
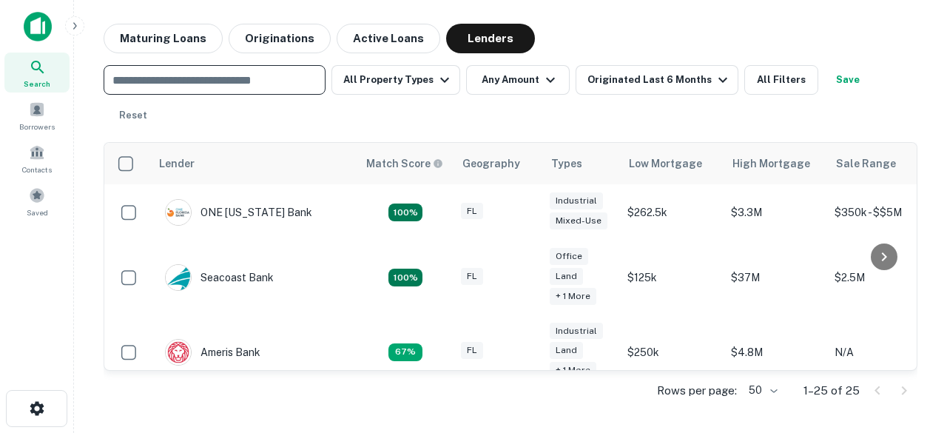
paste input "**********"
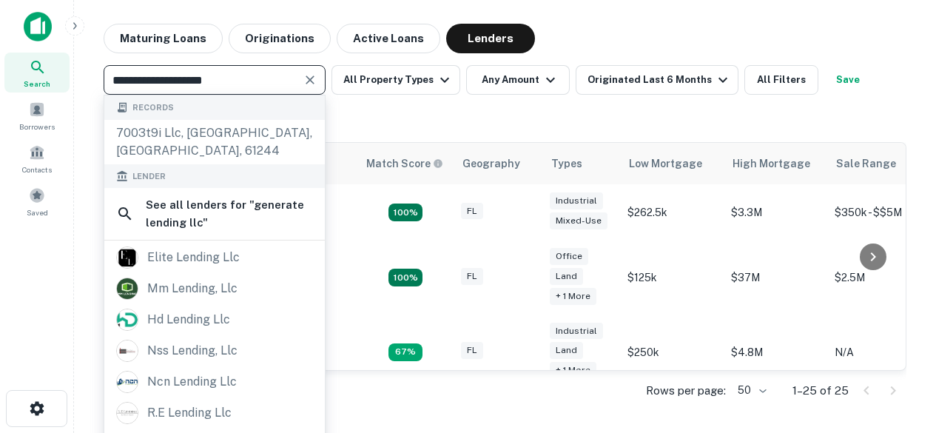
type input "**********"
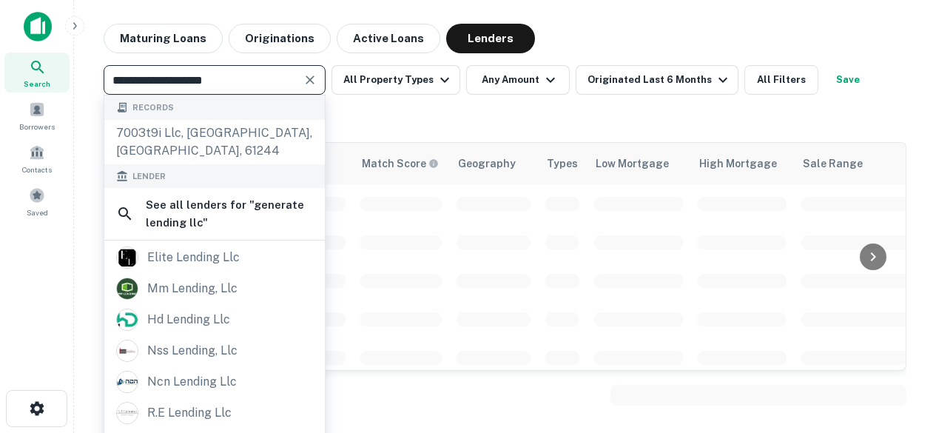
click at [352, 118] on div "**********" at bounding box center [505, 97] width 803 height 65
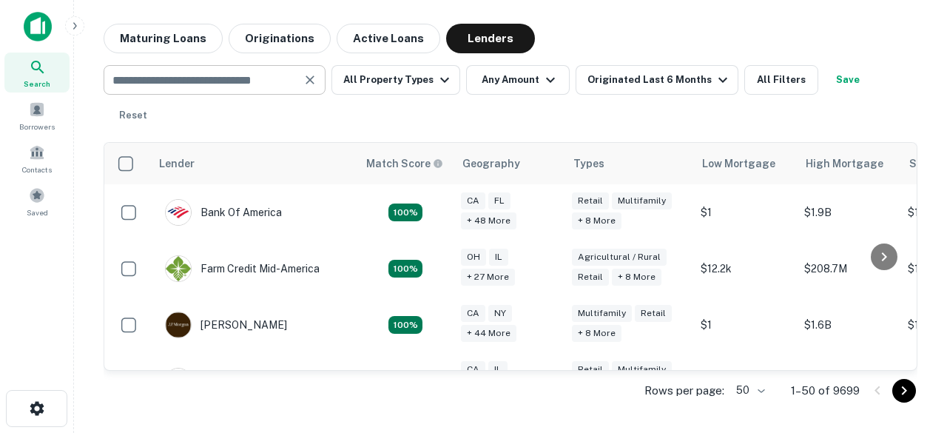
click at [241, 72] on input "text" at bounding box center [202, 80] width 189 height 21
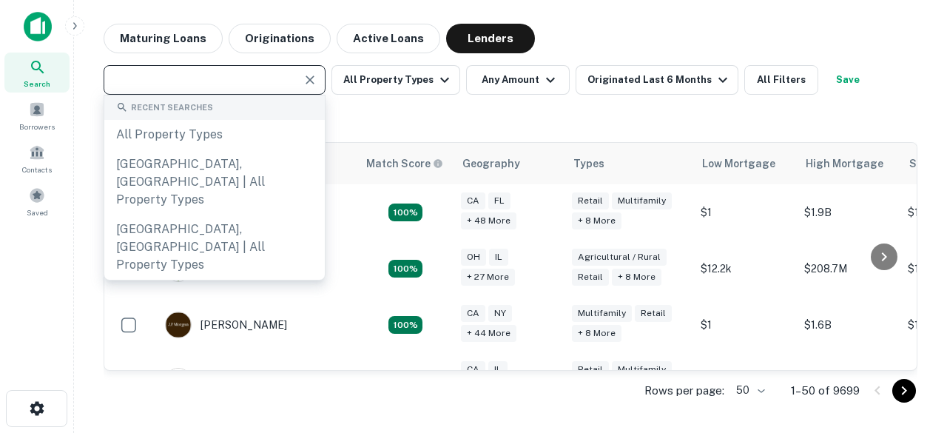
paste input "**********"
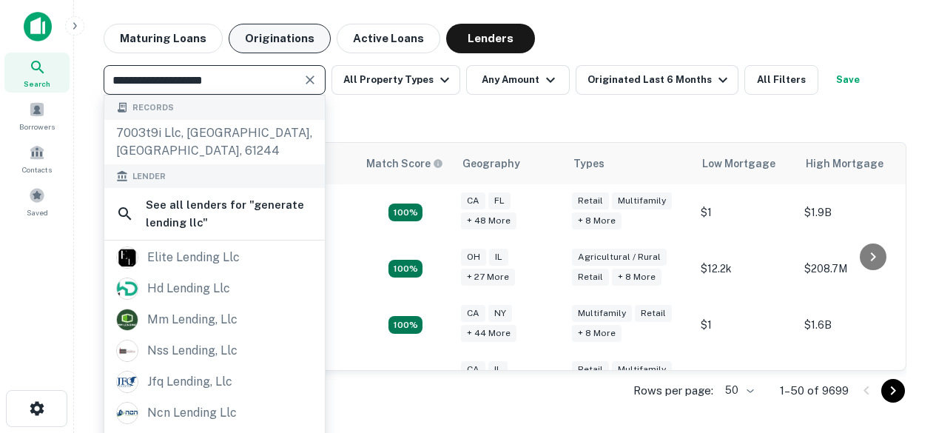
type input "**********"
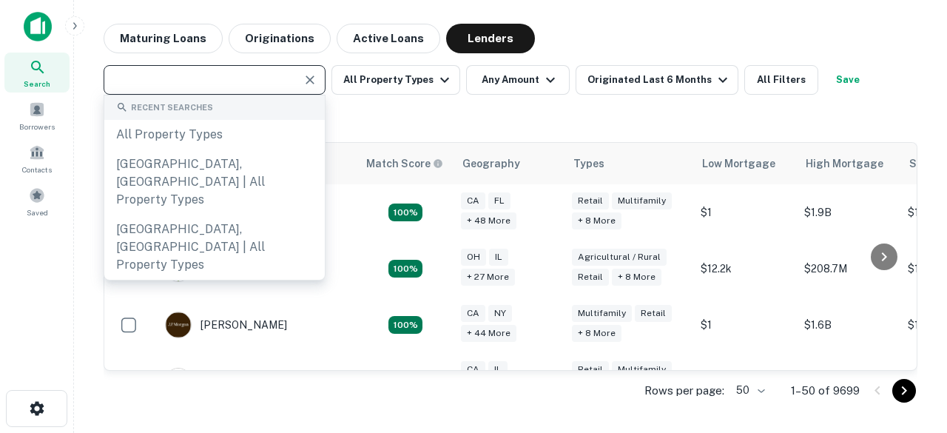
click at [314, 73] on icon "Clear" at bounding box center [310, 80] width 15 height 15
click at [583, 21] on main "Maturing Loans Originations Active Loans Lenders ​ All Property Types Any Amoun…" at bounding box center [510, 216] width 873 height 433
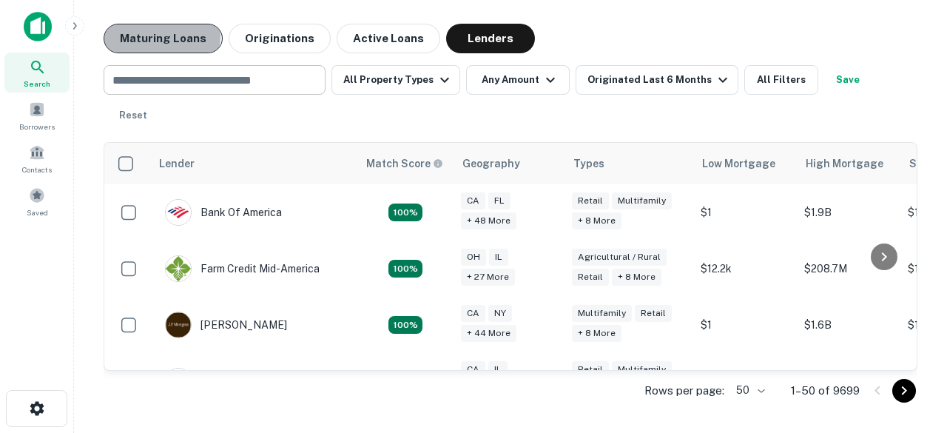
click at [158, 36] on button "Maturing Loans" at bounding box center [163, 39] width 119 height 30
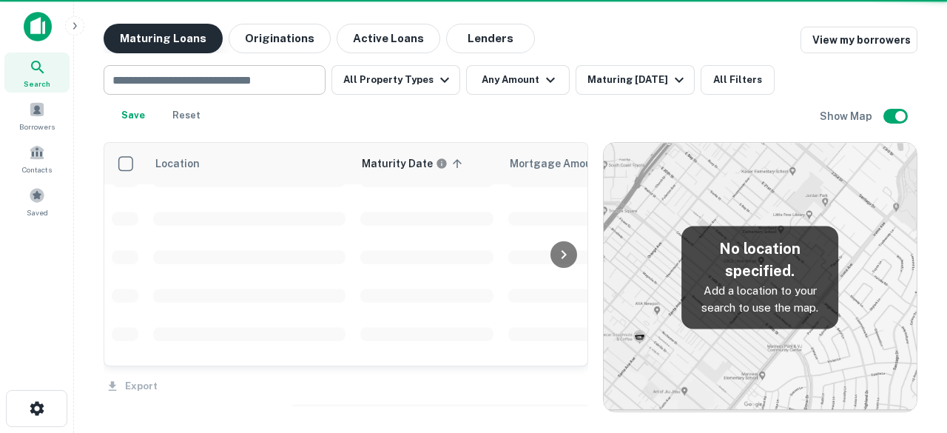
scroll to position [295, 0]
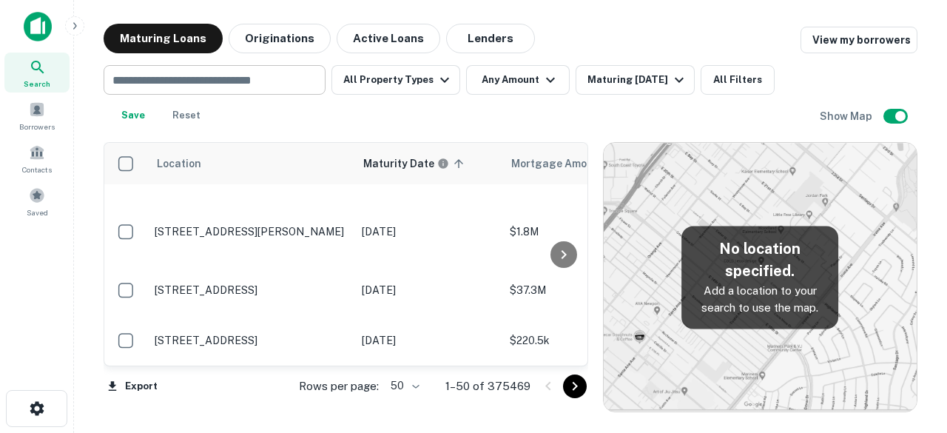
click at [254, 79] on input "text" at bounding box center [213, 80] width 211 height 21
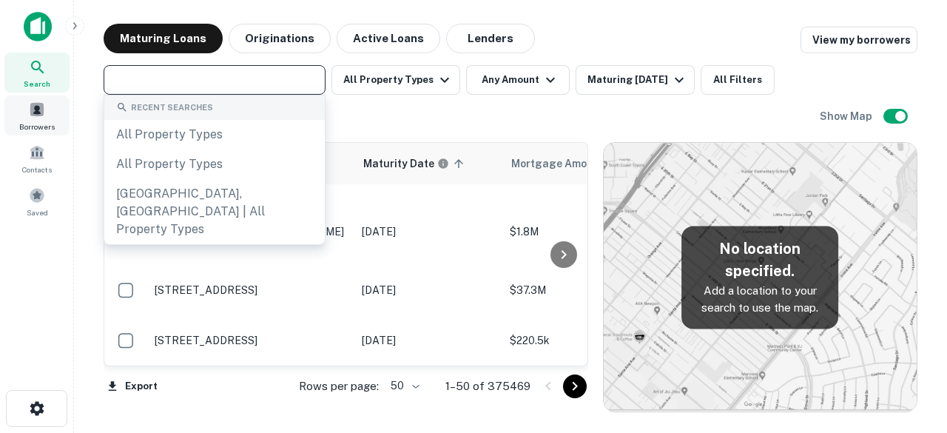
click at [27, 108] on div "Borrowers" at bounding box center [36, 115] width 65 height 40
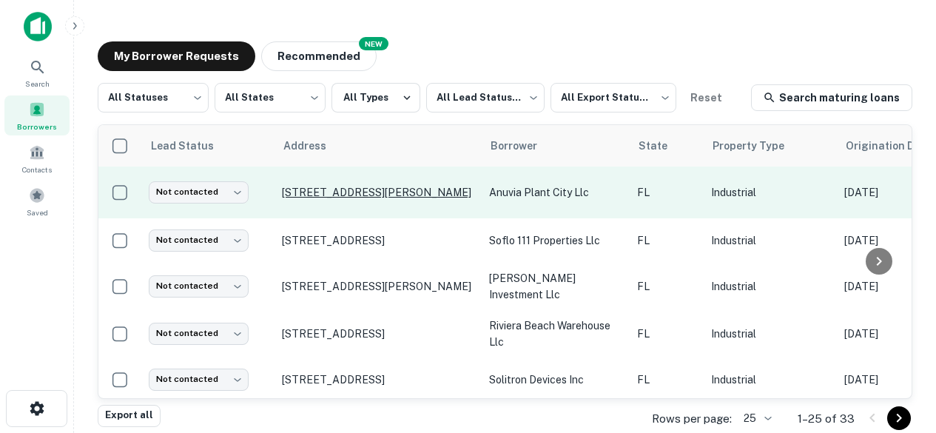
click at [347, 195] on p "[STREET_ADDRESS][PERSON_NAME]" at bounding box center [378, 192] width 192 height 13
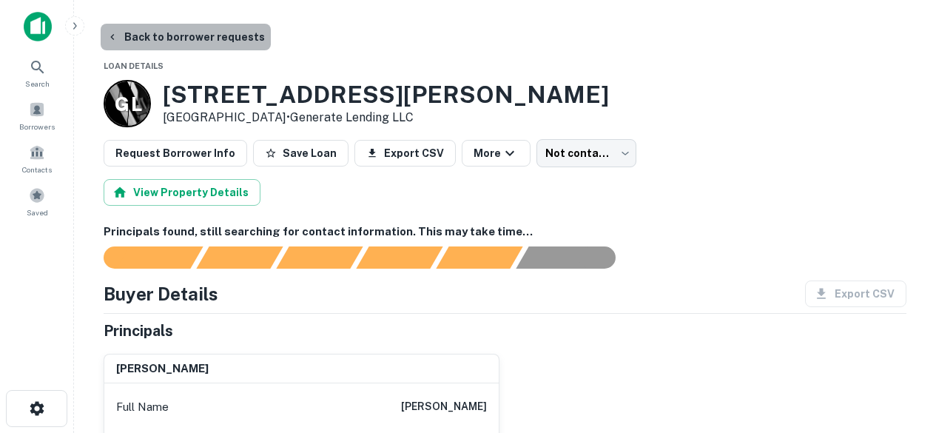
click at [190, 40] on button "Back to borrower requests" at bounding box center [186, 37] width 170 height 27
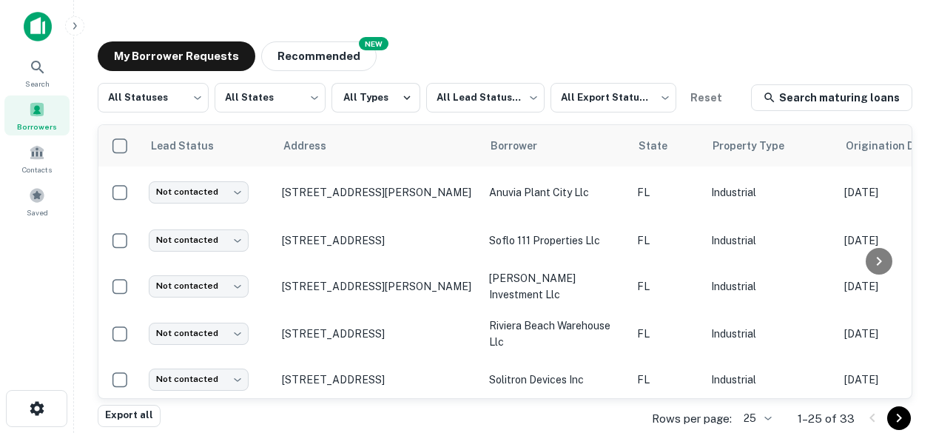
click at [40, 23] on img at bounding box center [38, 27] width 28 height 30
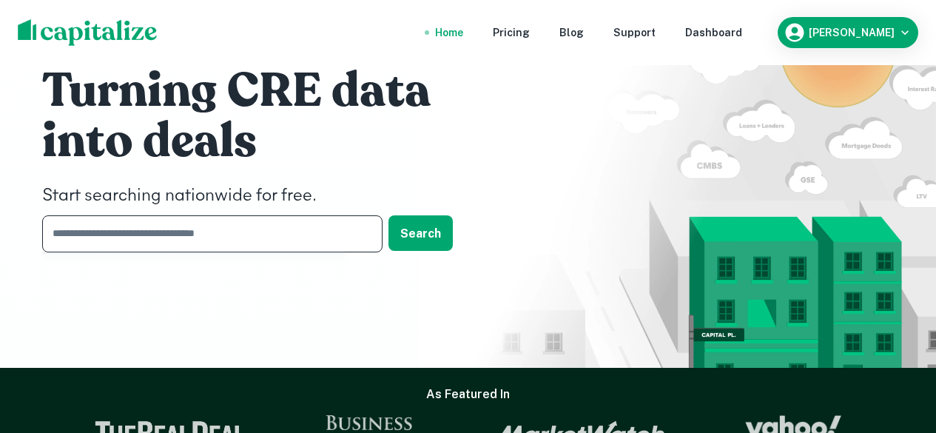
click at [312, 229] on input "text" at bounding box center [207, 233] width 330 height 36
click at [864, 39] on div "[PERSON_NAME]" at bounding box center [848, 32] width 129 height 22
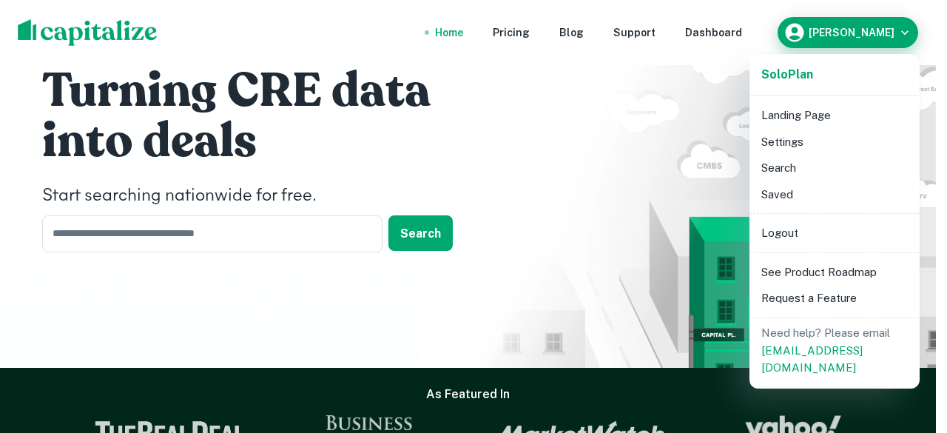
click at [864, 39] on div at bounding box center [473, 216] width 947 height 433
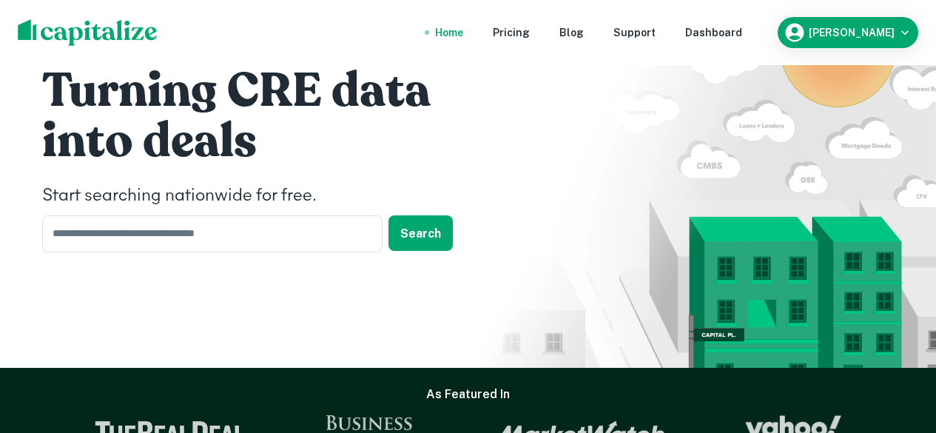
click at [463, 35] on div "Home" at bounding box center [449, 32] width 28 height 16
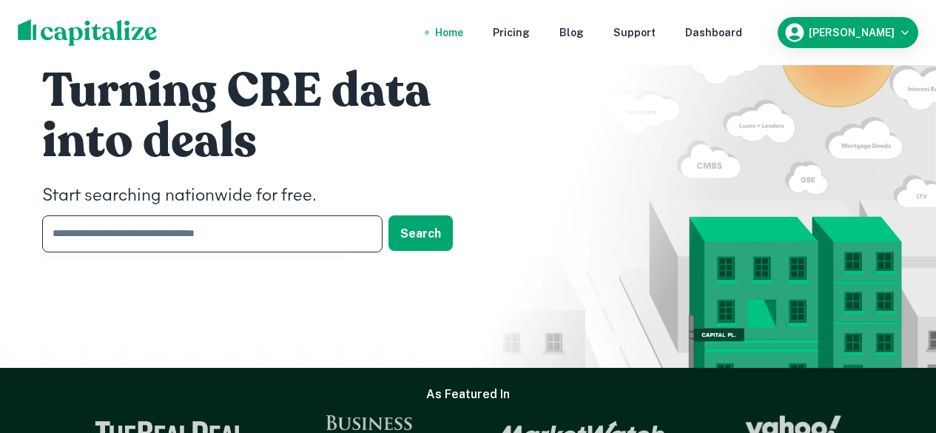
click at [303, 228] on input "text" at bounding box center [207, 233] width 330 height 36
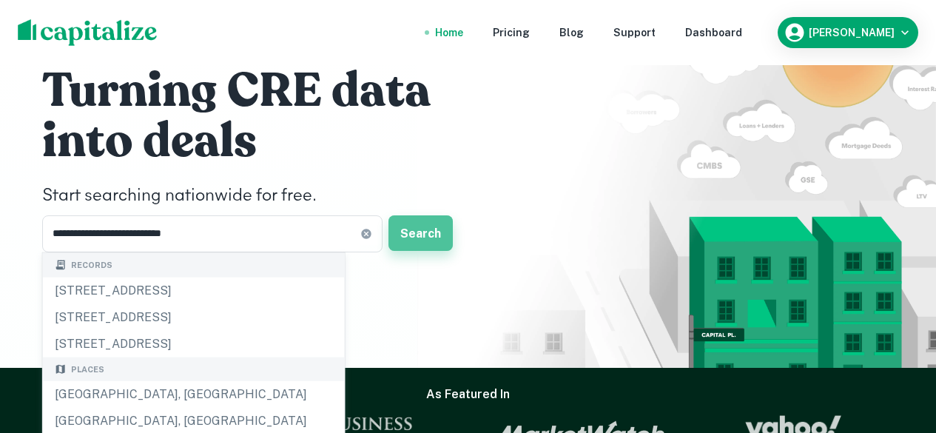
click at [437, 221] on button "Search" at bounding box center [420, 233] width 64 height 36
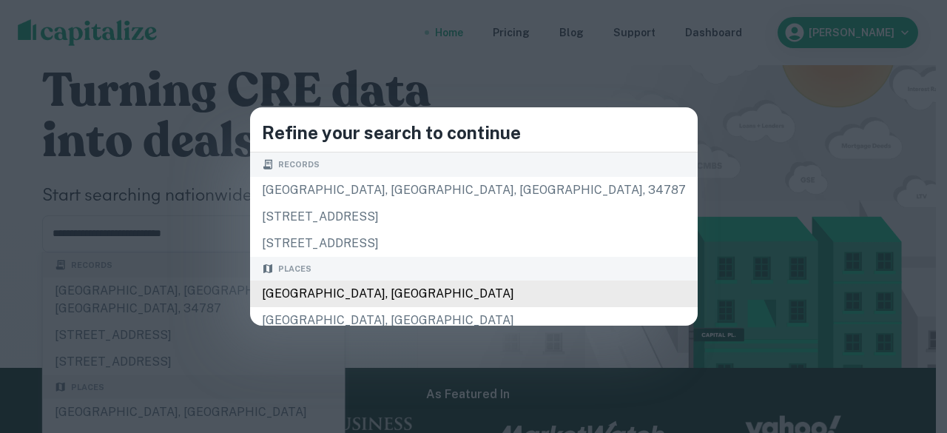
type input "**********"
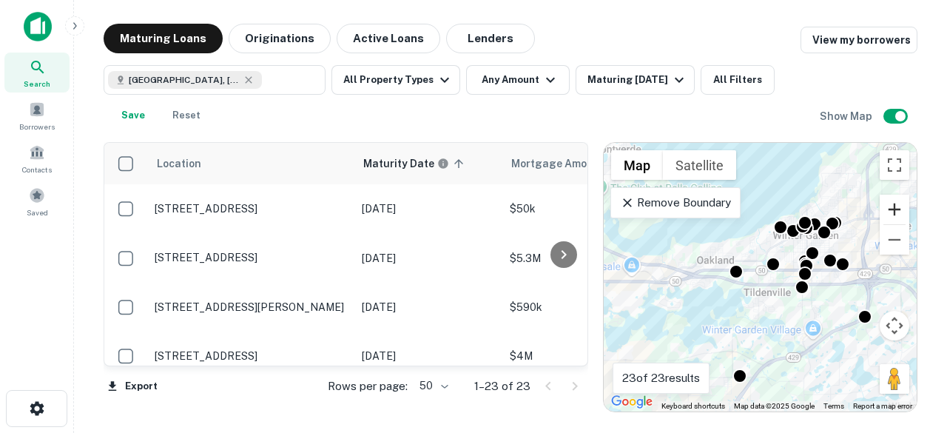
click at [899, 207] on button "Zoom in" at bounding box center [895, 210] width 30 height 30
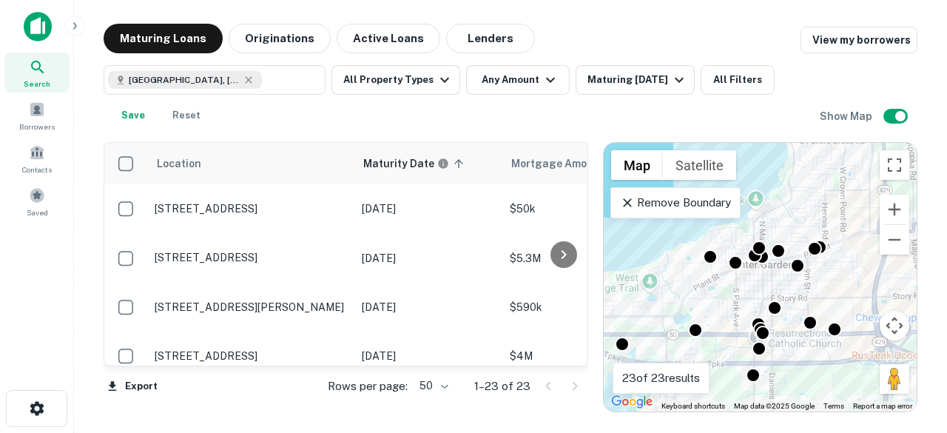
drag, startPoint x: 826, startPoint y: 215, endPoint x: 734, endPoint y: 286, distance: 117.1
click at [734, 286] on div "To activate drag with keyboard, press Alt + Enter. Once in keyboard drag state,…" at bounding box center [760, 277] width 313 height 269
click at [893, 206] on button "Zoom in" at bounding box center [895, 210] width 30 height 30
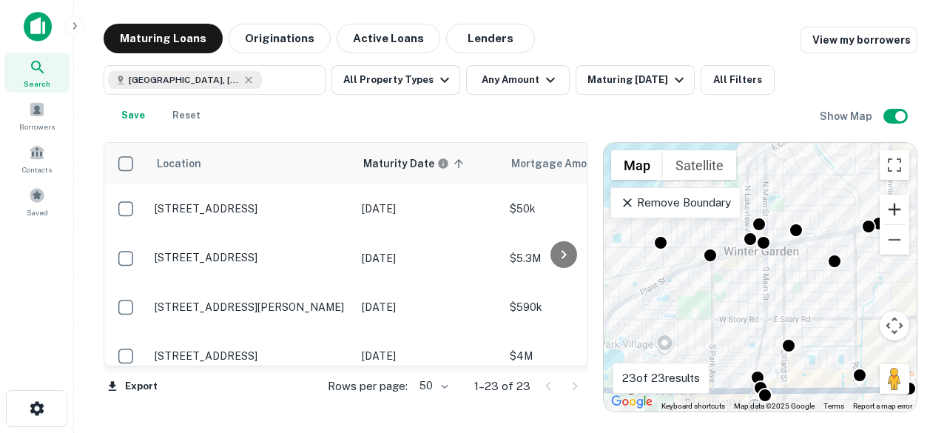
click at [893, 206] on button "Zoom in" at bounding box center [895, 210] width 30 height 30
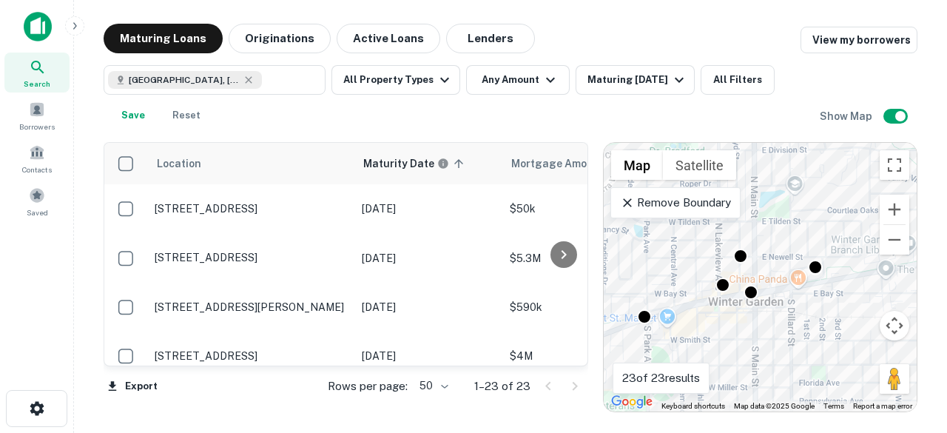
drag, startPoint x: 808, startPoint y: 240, endPoint x: 801, endPoint y: 305, distance: 64.8
click at [790, 320] on div "To activate drag with keyboard, press Alt + Enter. Once in keyboard drag state,…" at bounding box center [760, 277] width 313 height 269
click at [900, 235] on button "Zoom out" at bounding box center [895, 240] width 30 height 30
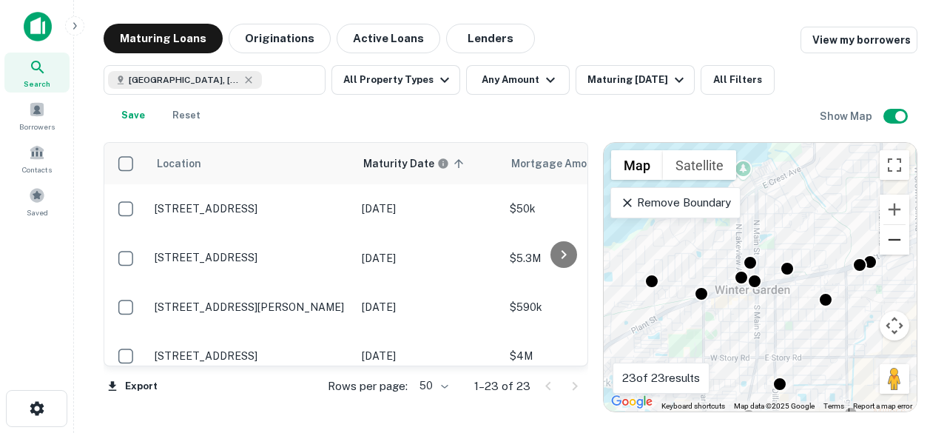
click at [900, 235] on button "Zoom out" at bounding box center [895, 240] width 30 height 30
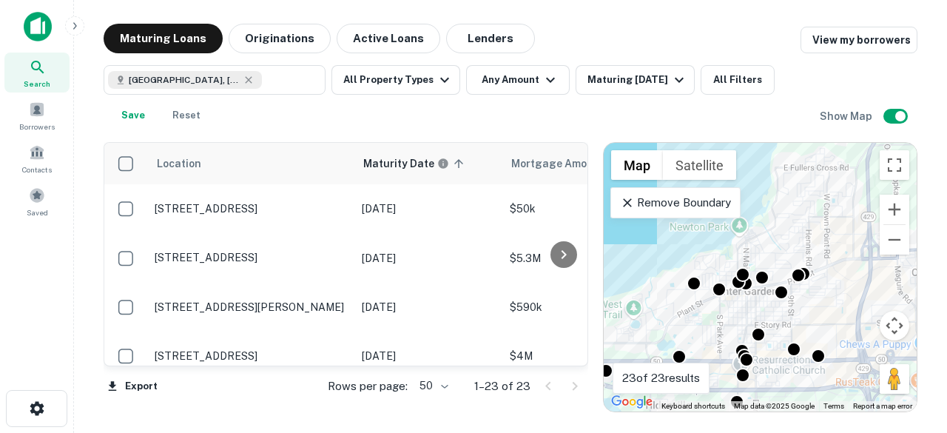
drag, startPoint x: 804, startPoint y: 216, endPoint x: 792, endPoint y: 223, distance: 13.6
click at [792, 223] on div "To activate drag with keyboard, press Alt + Enter. Once in keyboard drag state,…" at bounding box center [760, 277] width 313 height 269
click at [905, 211] on button "Zoom in" at bounding box center [895, 210] width 30 height 30
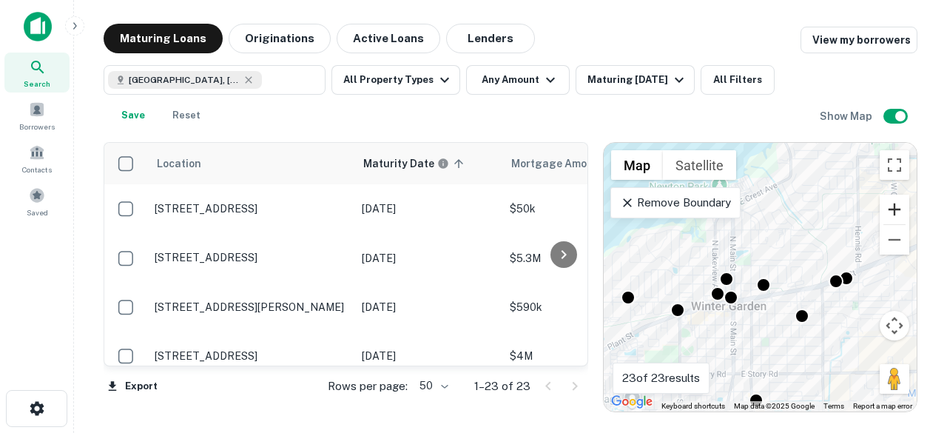
click at [905, 211] on button "Zoom in" at bounding box center [895, 210] width 30 height 30
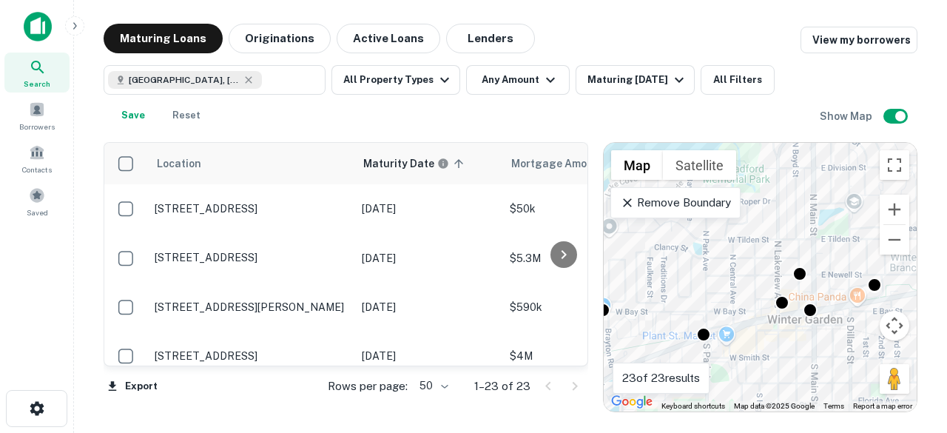
drag, startPoint x: 758, startPoint y: 336, endPoint x: 865, endPoint y: 317, distance: 108.9
click at [865, 317] on div "To activate drag with keyboard, press Alt + Enter. Once in keyboard drag state,…" at bounding box center [760, 277] width 313 height 269
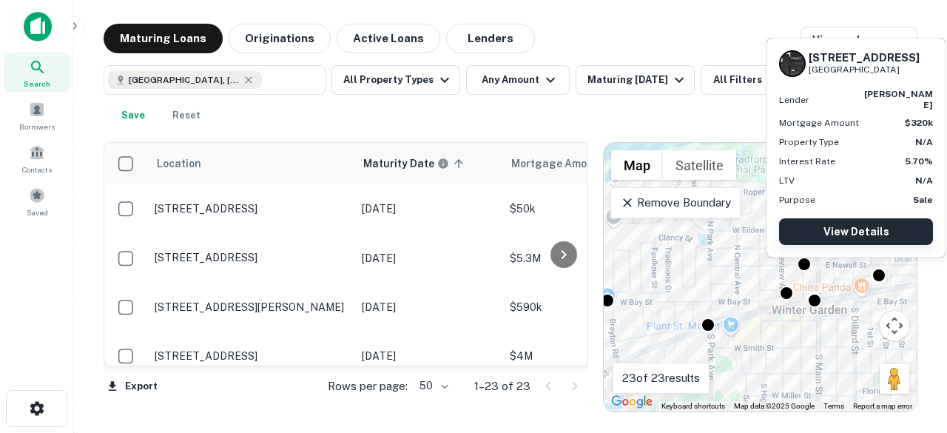
click at [883, 222] on link "View Details" at bounding box center [856, 231] width 154 height 27
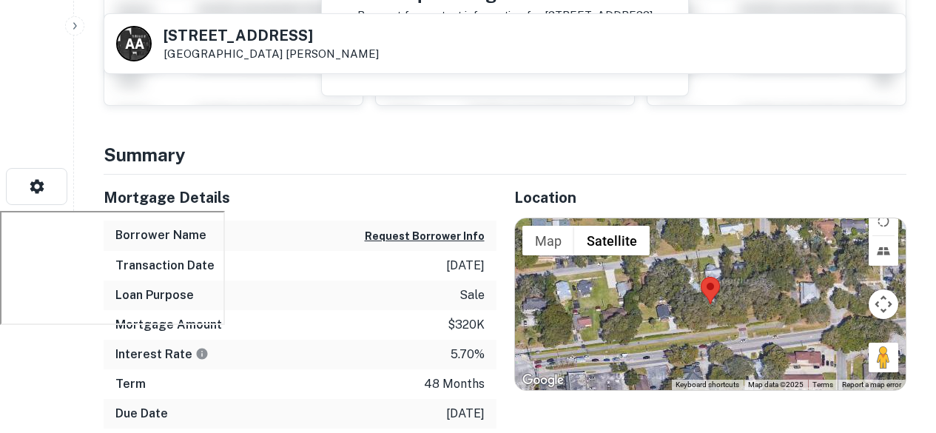
scroll to position [296, 0]
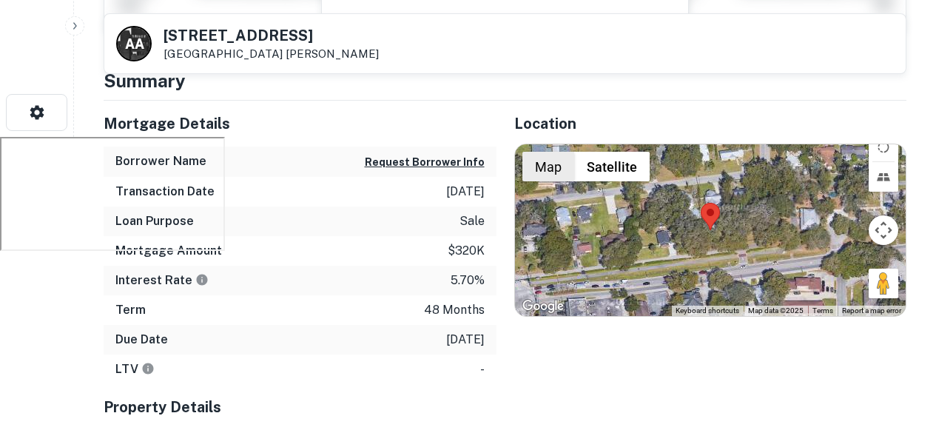
click at [555, 165] on button "Map" at bounding box center [548, 167] width 52 height 30
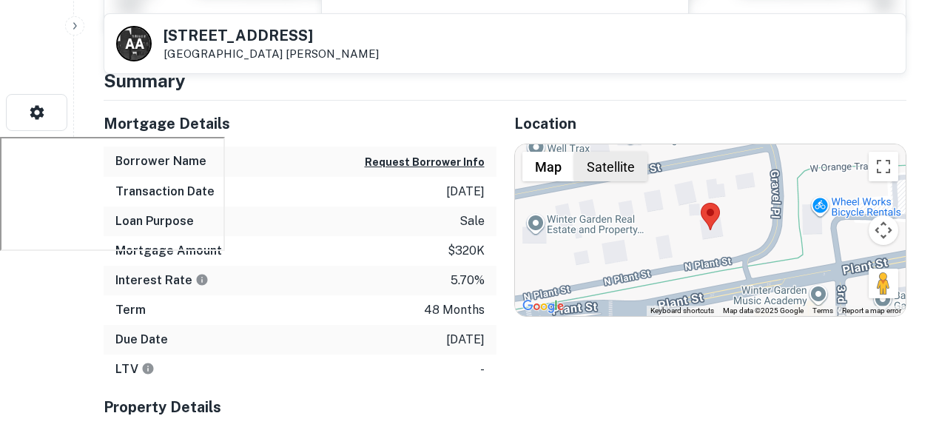
click at [613, 164] on button "Satellite" at bounding box center [610, 167] width 73 height 30
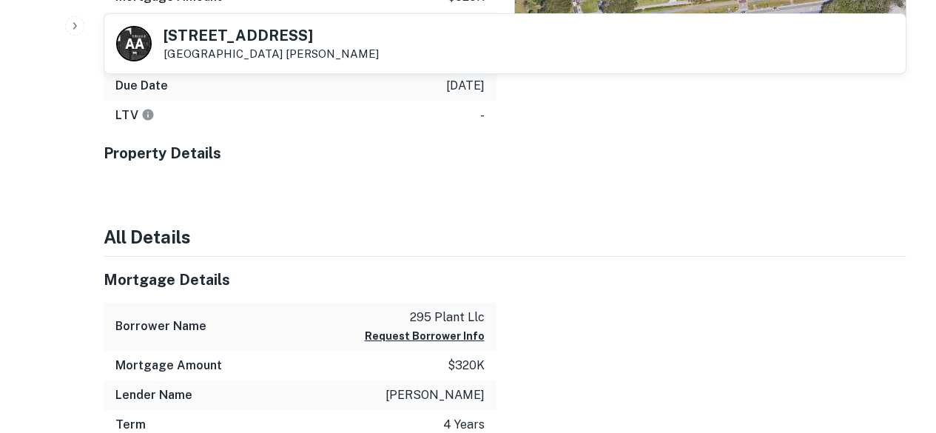
scroll to position [694, 0]
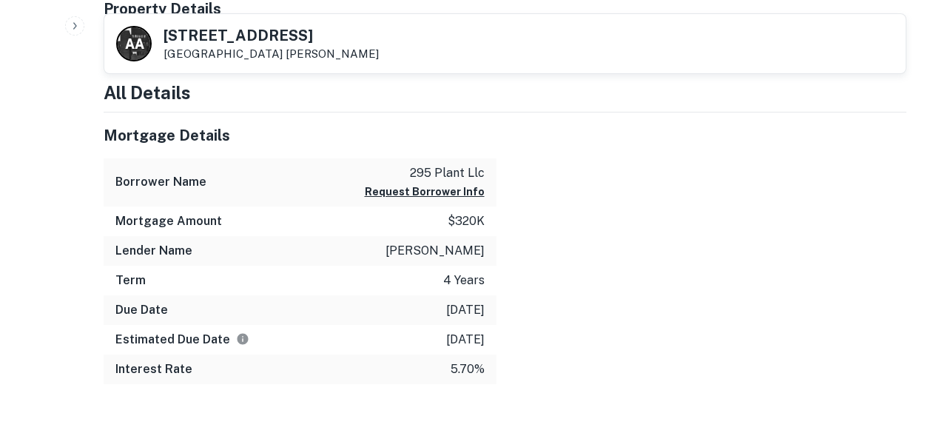
drag, startPoint x: 482, startPoint y: 253, endPoint x: 371, endPoint y: 252, distance: 111.0
click at [371, 251] on div "Lender Name amarante antonio" at bounding box center [300, 251] width 393 height 30
copy p "amarante antonio"
click at [704, 209] on div at bounding box center [701, 248] width 411 height 272
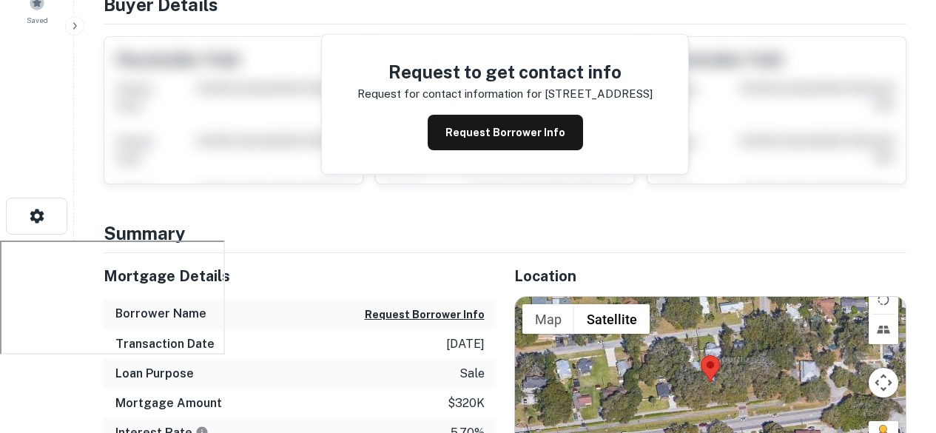
scroll to position [0, 0]
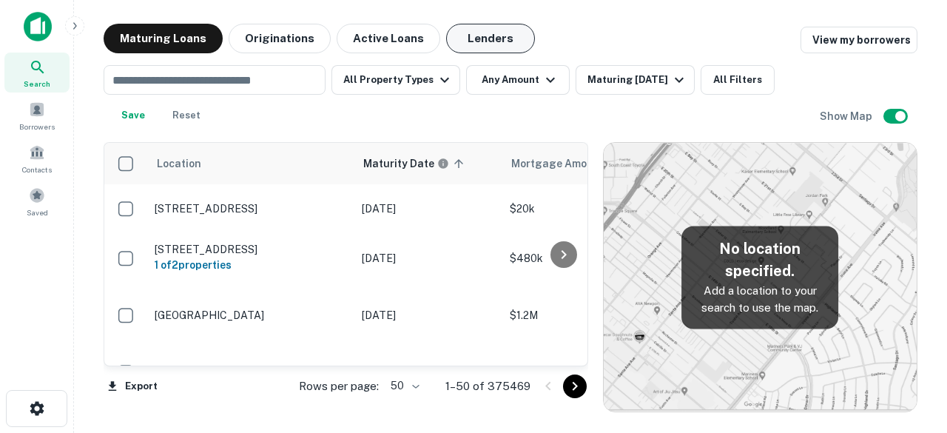
click at [459, 33] on button "Lenders" at bounding box center [490, 39] width 89 height 30
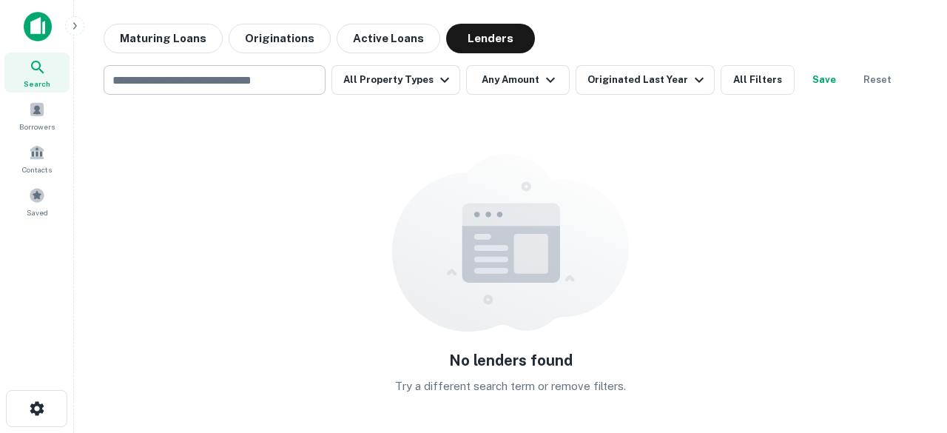
click at [261, 73] on input "text" at bounding box center [213, 80] width 211 height 21
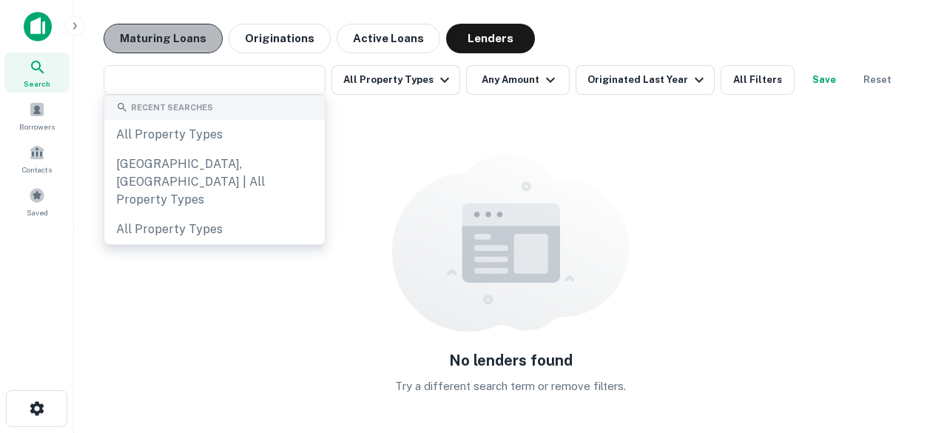
click at [179, 44] on button "Maturing Loans" at bounding box center [163, 39] width 119 height 30
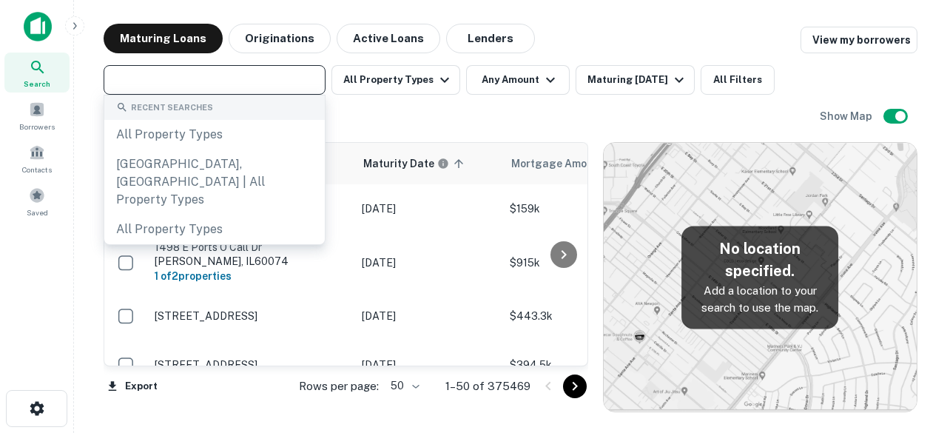
click at [237, 79] on input "text" at bounding box center [213, 80] width 211 height 21
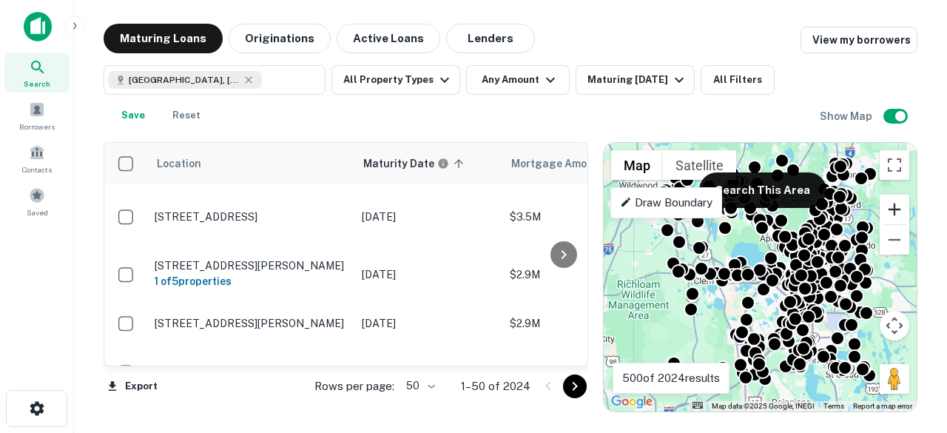
click at [896, 203] on button "Zoom in" at bounding box center [895, 210] width 30 height 30
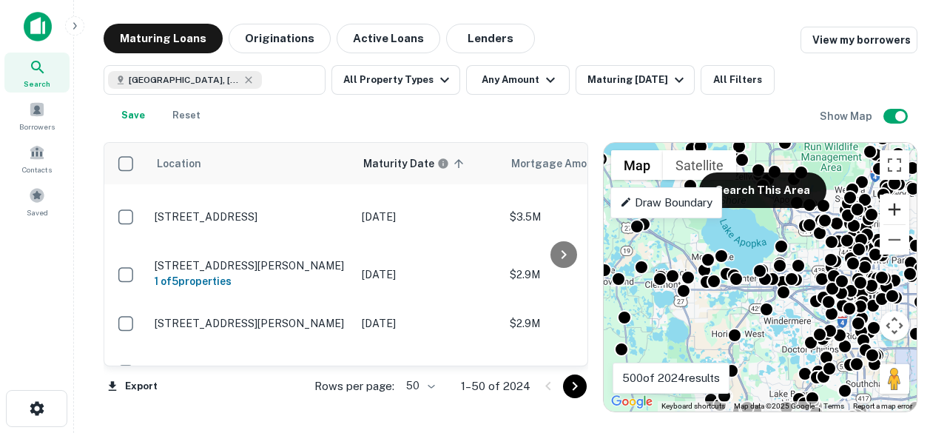
click at [896, 203] on button "Zoom in" at bounding box center [895, 210] width 30 height 30
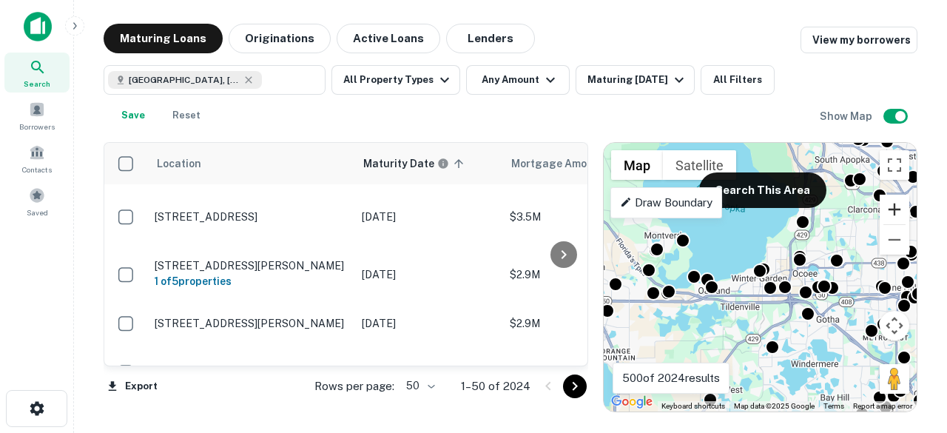
click at [896, 203] on button "Zoom in" at bounding box center [895, 210] width 30 height 30
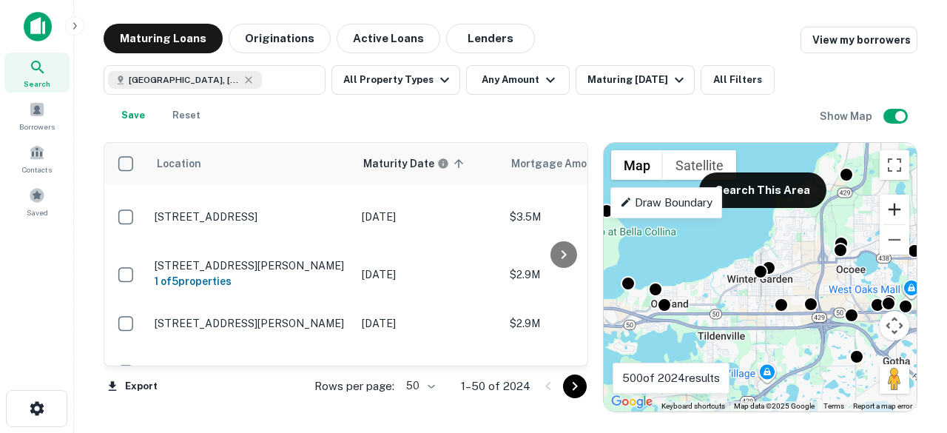
click at [896, 203] on button "Zoom in" at bounding box center [895, 210] width 30 height 30
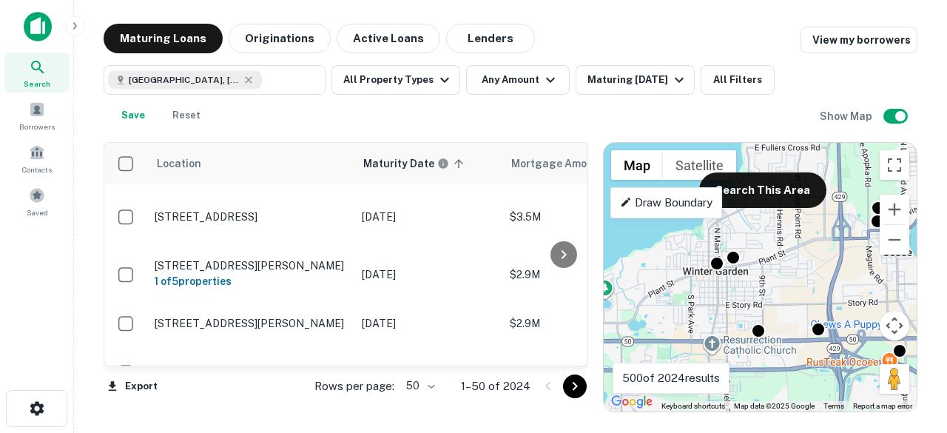
drag, startPoint x: 824, startPoint y: 284, endPoint x: 785, endPoint y: 275, distance: 40.2
click at [785, 275] on div "To activate drag with keyboard, press Alt + Enter. Once in keyboard drag state,…" at bounding box center [760, 277] width 313 height 269
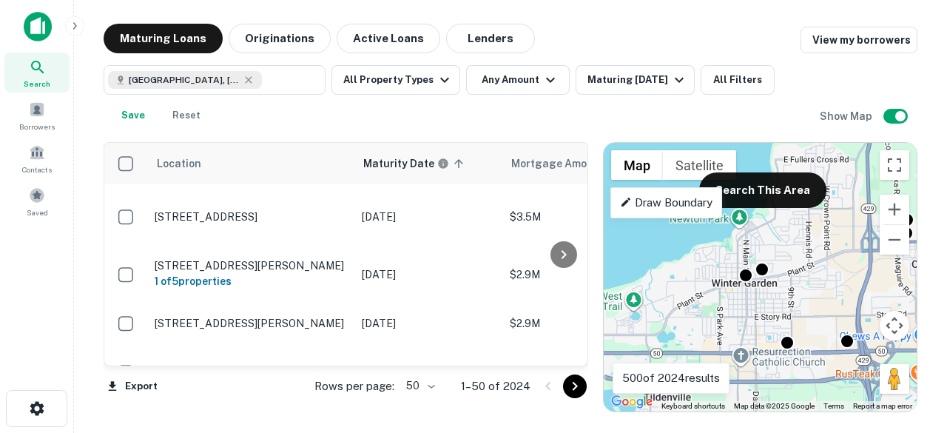
drag, startPoint x: 809, startPoint y: 259, endPoint x: 842, endPoint y: 272, distance: 34.9
click at [842, 272] on div "To activate drag with keyboard, press Alt + Enter. Once in keyboard drag state,…" at bounding box center [760, 277] width 313 height 269
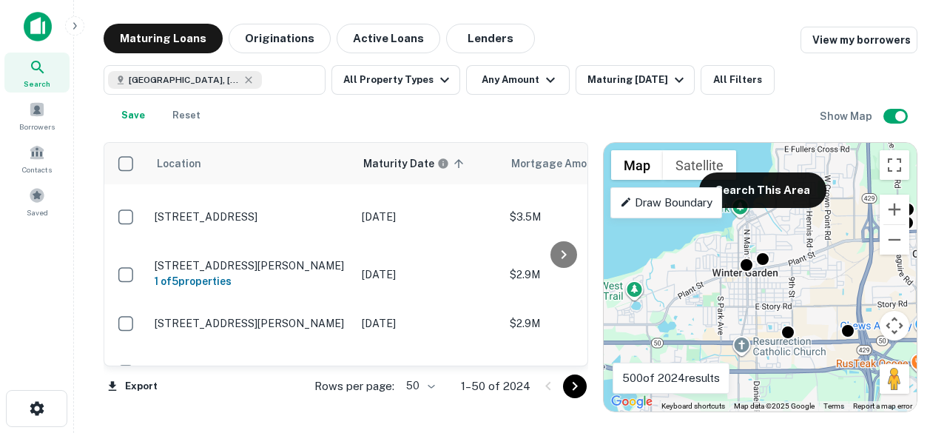
drag, startPoint x: 704, startPoint y: 308, endPoint x: 709, endPoint y: 297, distance: 11.6
click at [700, 297] on div "To activate drag with keyboard, press Alt + Enter. Once in keyboard drag state,…" at bounding box center [760, 277] width 313 height 269
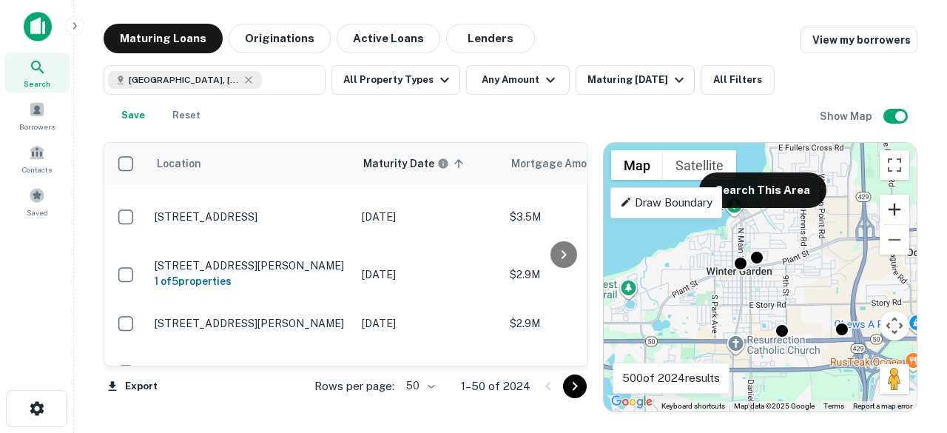
click at [885, 207] on button "Zoom in" at bounding box center [895, 210] width 30 height 30
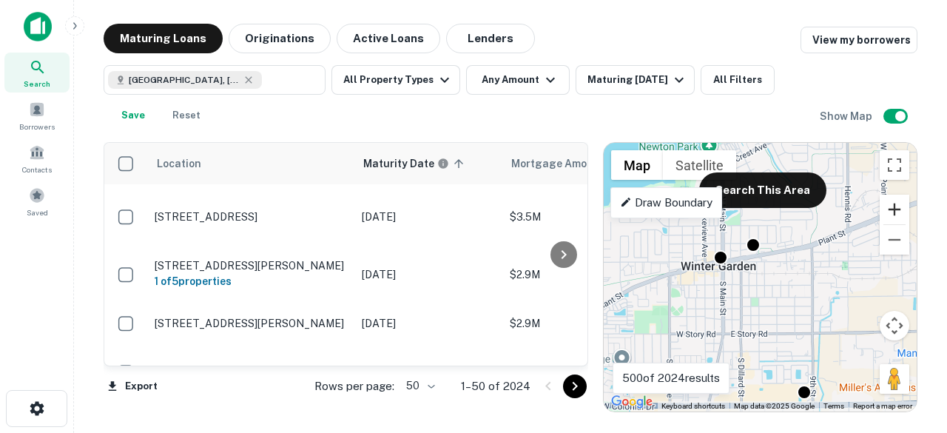
click at [885, 207] on button "Zoom in" at bounding box center [895, 210] width 30 height 30
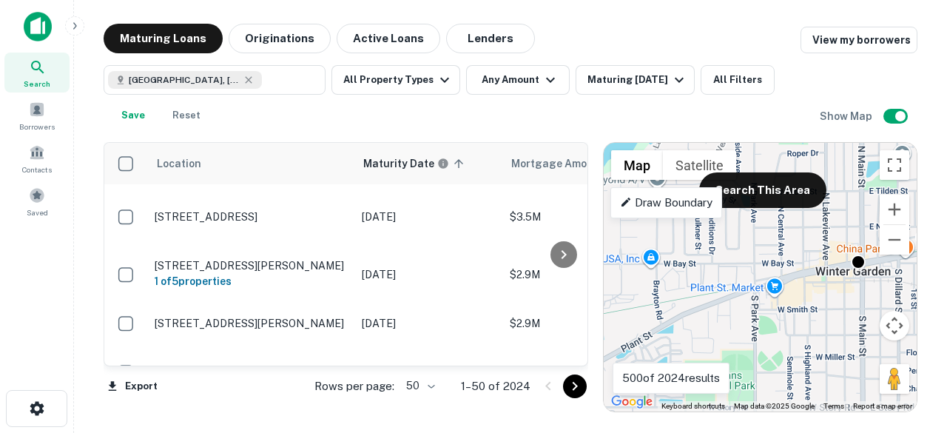
drag, startPoint x: 755, startPoint y: 249, endPoint x: 932, endPoint y: 267, distance: 177.8
click at [932, 267] on div "Maturing Loans Originations Active Loans Lenders View my borrowers Winter Garde…" at bounding box center [510, 218] width 849 height 388
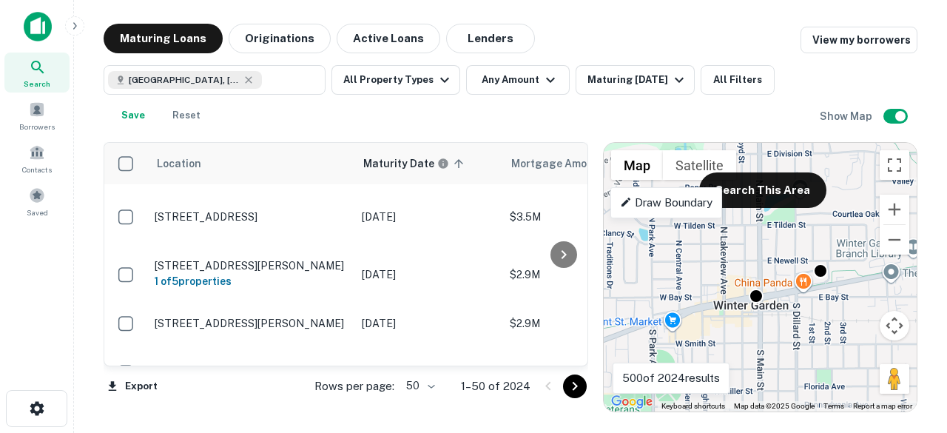
drag, startPoint x: 861, startPoint y: 291, endPoint x: 739, endPoint y: 309, distance: 123.5
click at [756, 326] on div "To activate drag with keyboard, press Alt + Enter. Once in keyboard drag state,…" at bounding box center [760, 277] width 313 height 269
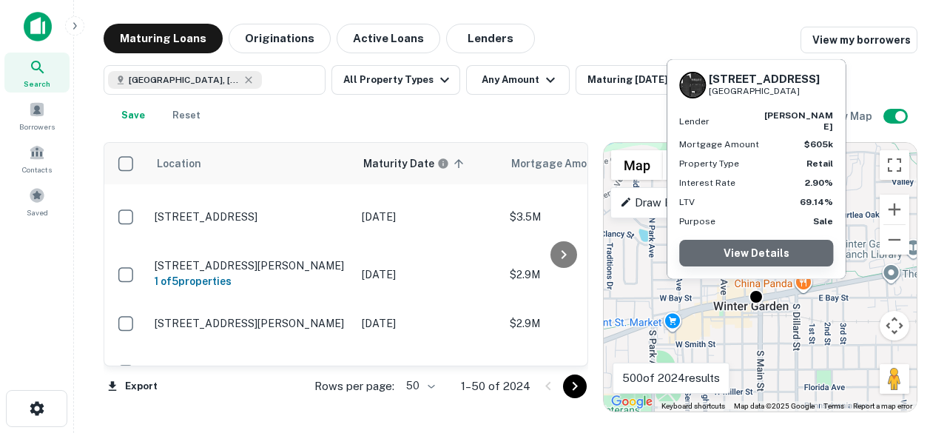
click at [767, 249] on link "View Details" at bounding box center [756, 253] width 154 height 27
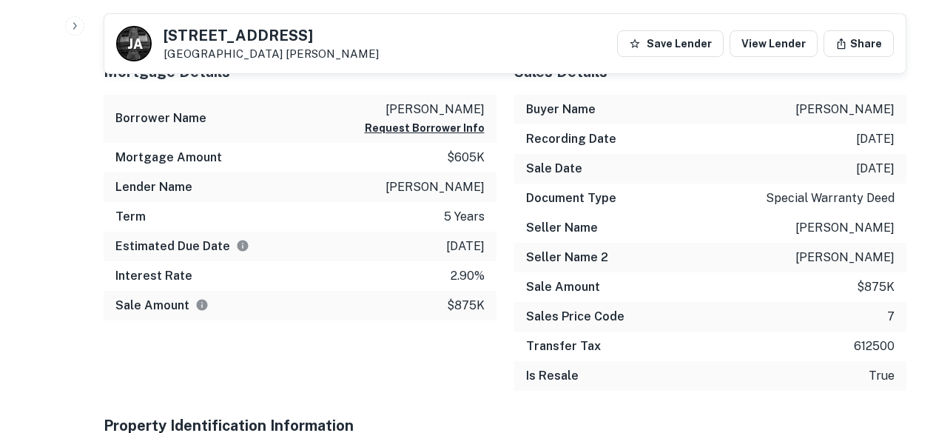
scroll to position [888, 0]
